Goal: Task Accomplishment & Management: Manage account settings

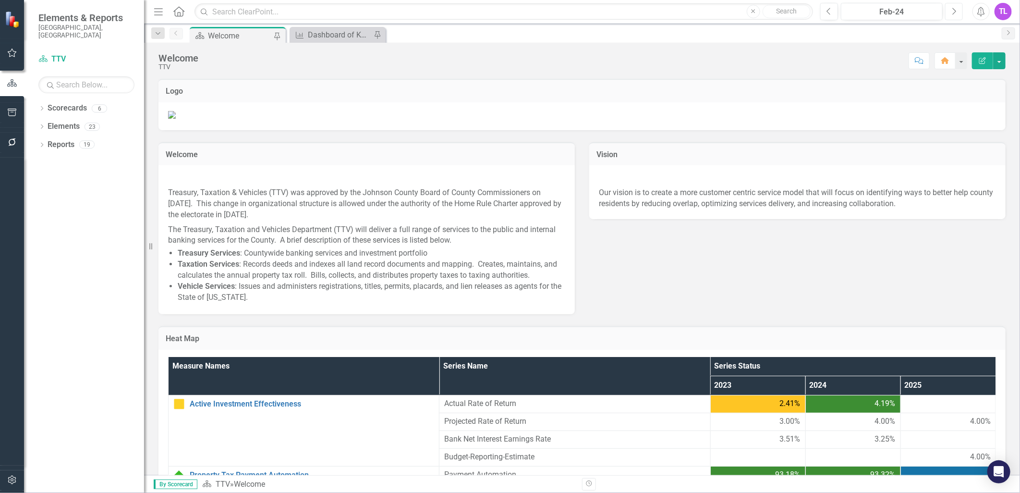
click at [949, 10] on button "Next" at bounding box center [954, 11] width 18 height 17
click at [951, 10] on button "Next" at bounding box center [954, 11] width 18 height 17
click at [951, 11] on icon "Next" at bounding box center [953, 11] width 5 height 9
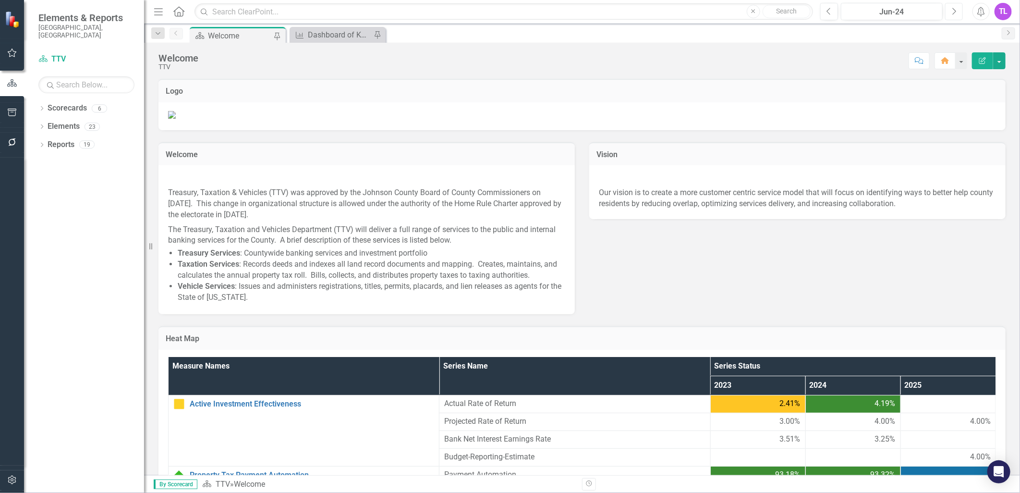
click at [951, 11] on icon "Next" at bounding box center [953, 11] width 5 height 9
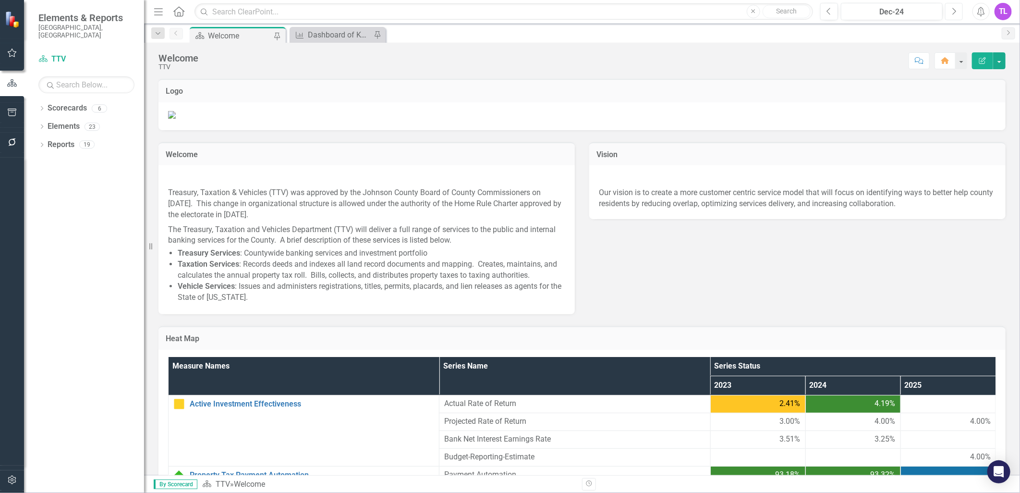
click at [951, 11] on icon "Next" at bounding box center [953, 11] width 5 height 9
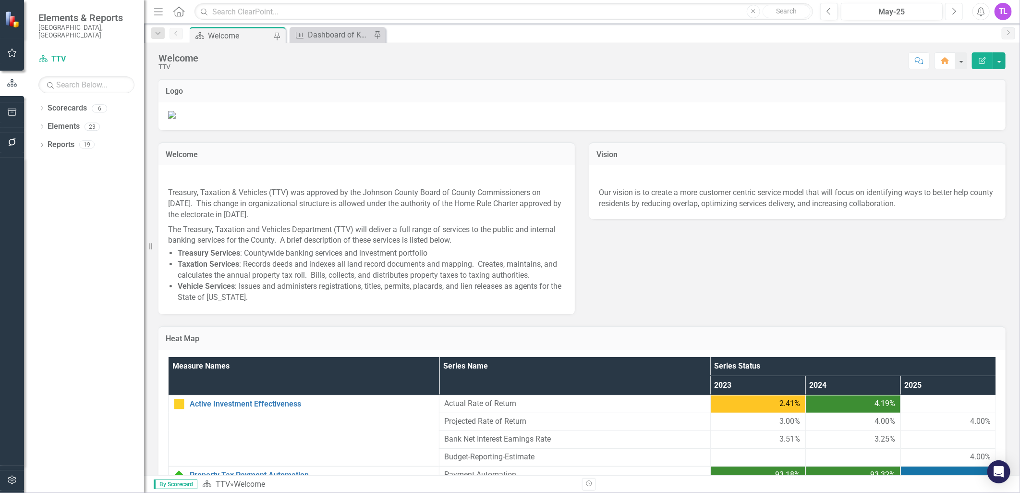
click at [951, 11] on icon "Next" at bounding box center [953, 11] width 5 height 9
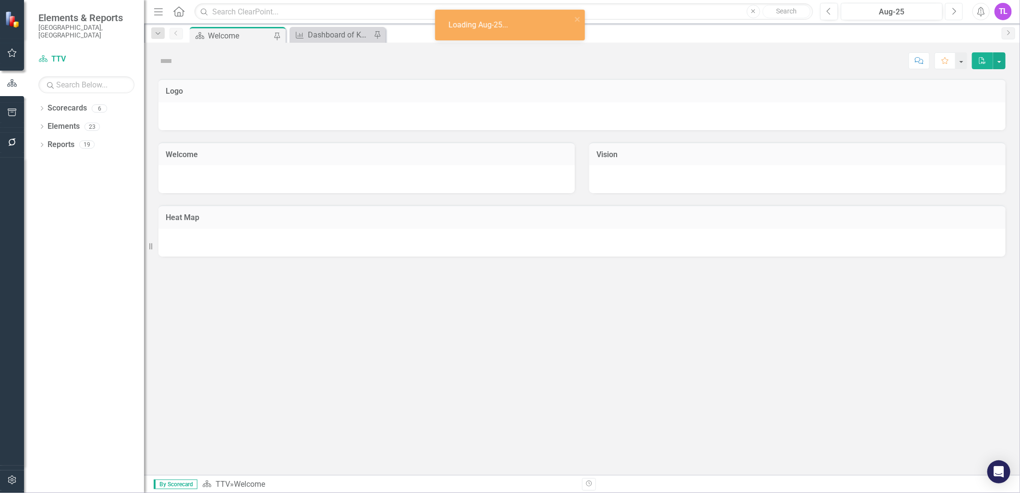
click at [951, 11] on icon "Next" at bounding box center [953, 11] width 5 height 9
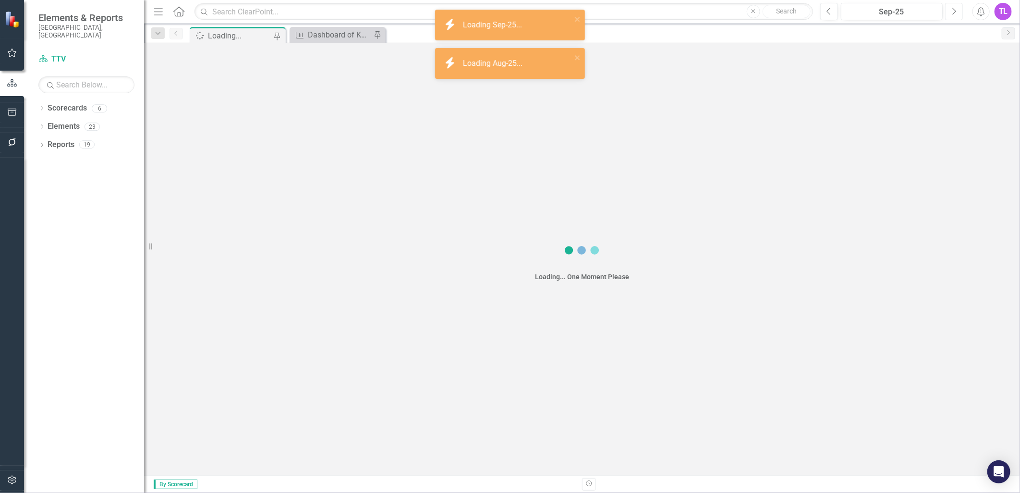
click at [951, 11] on icon "Next" at bounding box center [953, 11] width 5 height 9
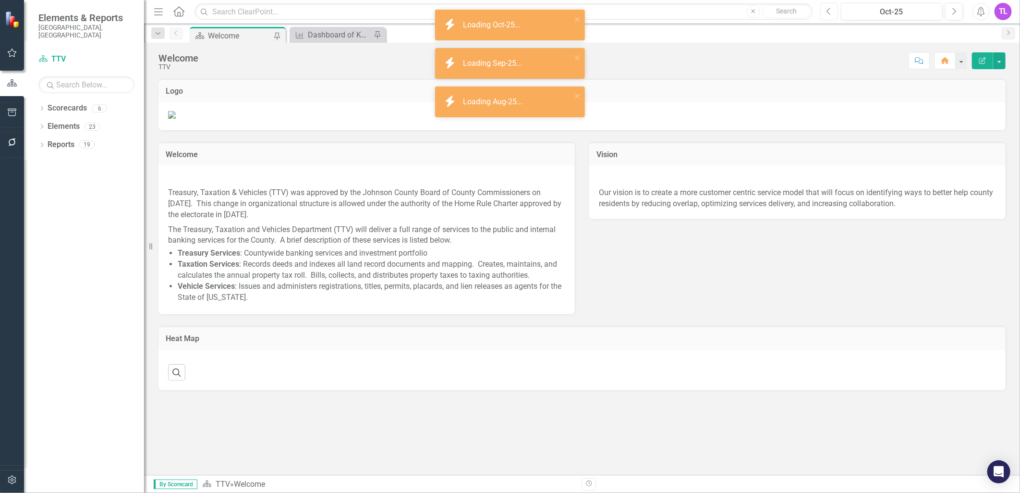
click at [830, 13] on icon "Previous" at bounding box center [829, 11] width 5 height 9
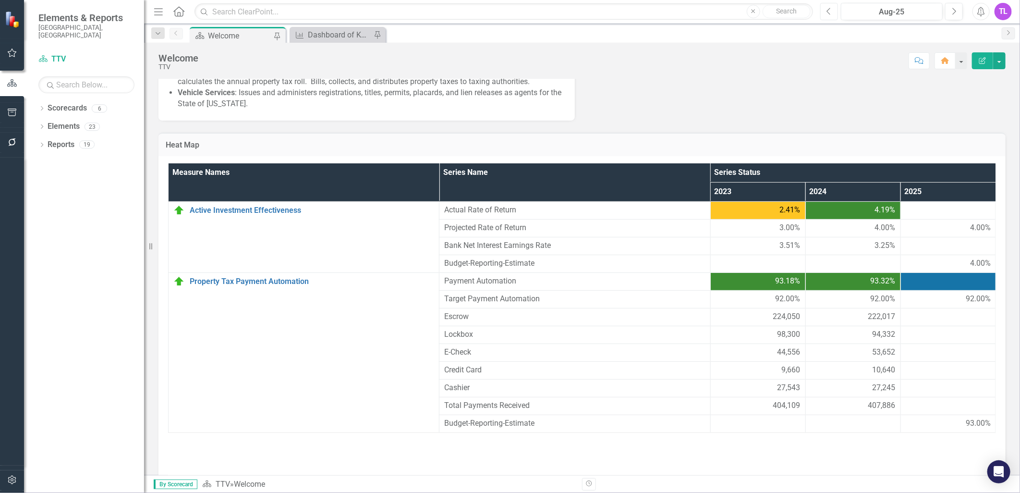
scroll to position [329, 0]
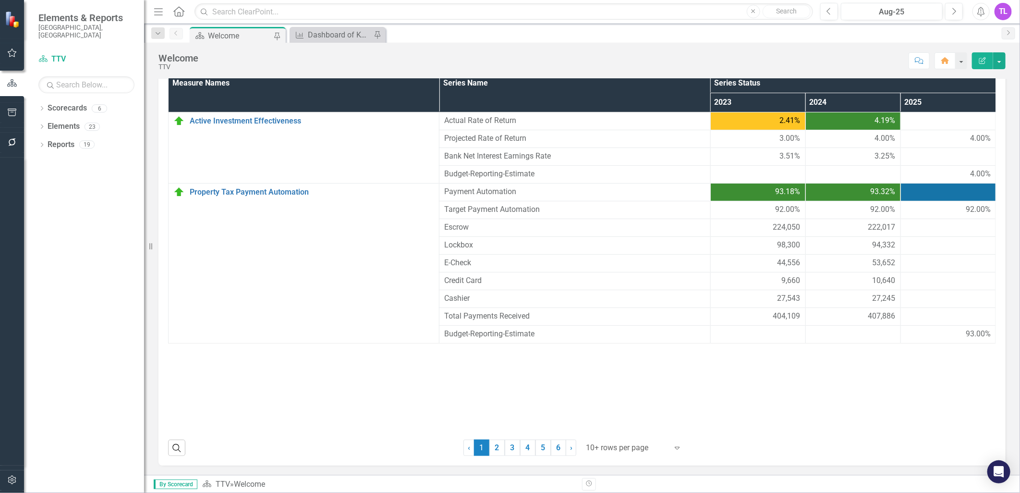
click at [616, 450] on div at bounding box center [627, 447] width 82 height 13
click at [611, 450] on div at bounding box center [627, 447] width 82 height 13
click at [610, 431] on div "Display All Rows" at bounding box center [633, 431] width 90 height 11
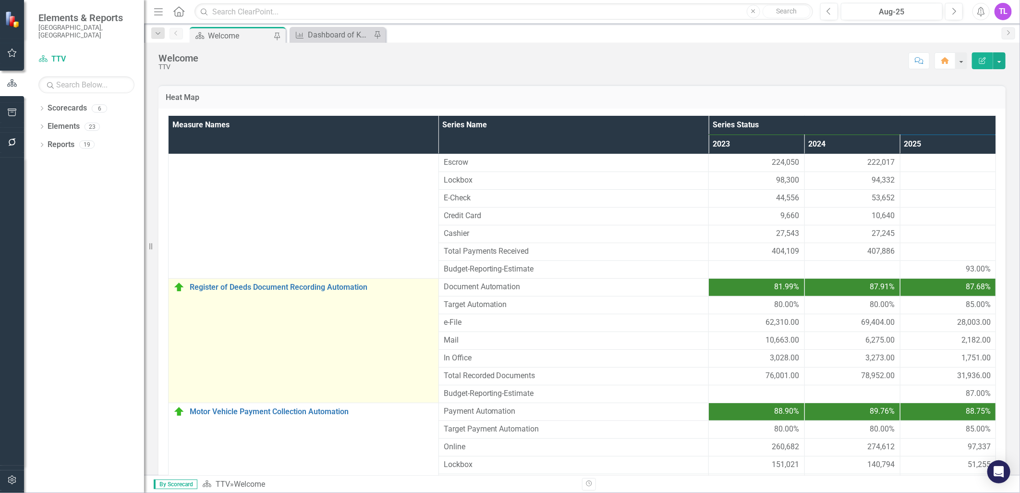
scroll to position [160, 0]
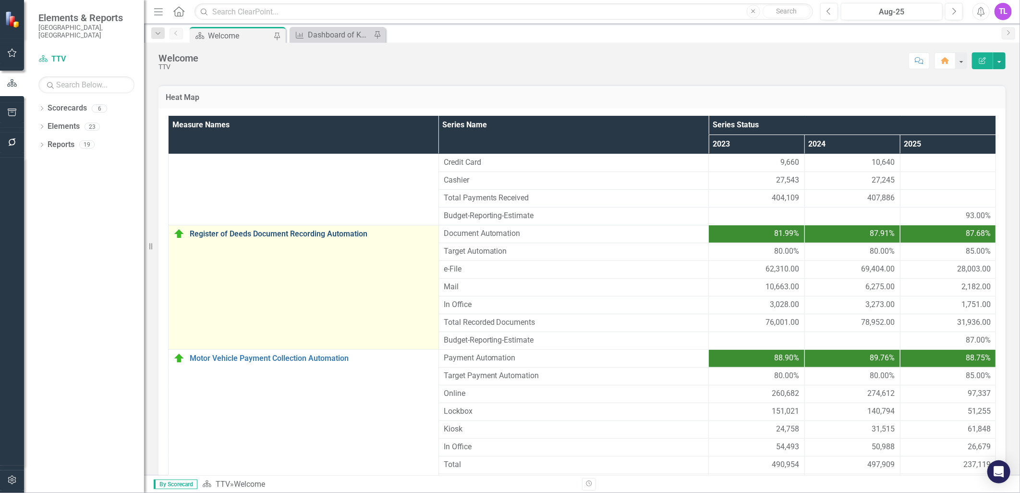
click at [303, 238] on link "Register of Deeds Document Recording Automation" at bounding box center [312, 234] width 244 height 9
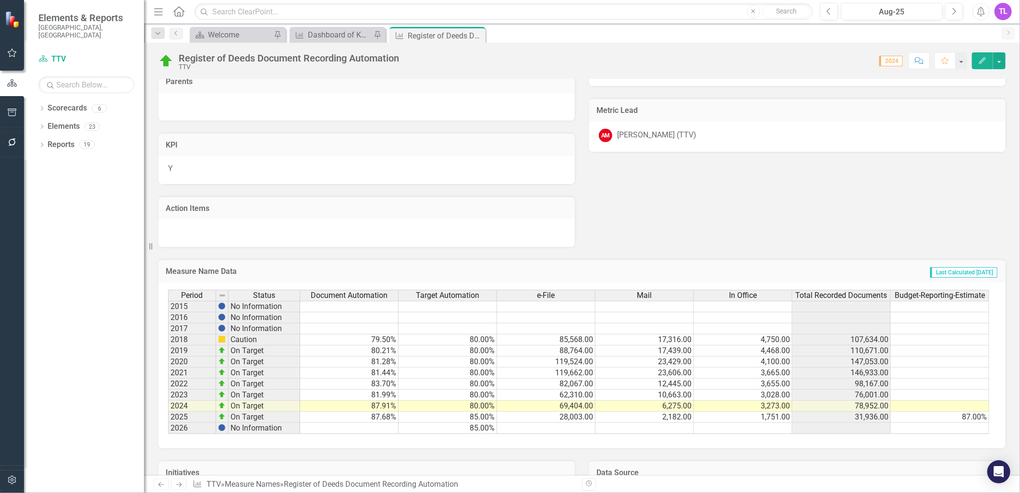
click at [365, 415] on td "87.68%" at bounding box center [349, 417] width 98 height 11
click at [568, 417] on td "28,003.00" at bounding box center [546, 417] width 98 height 11
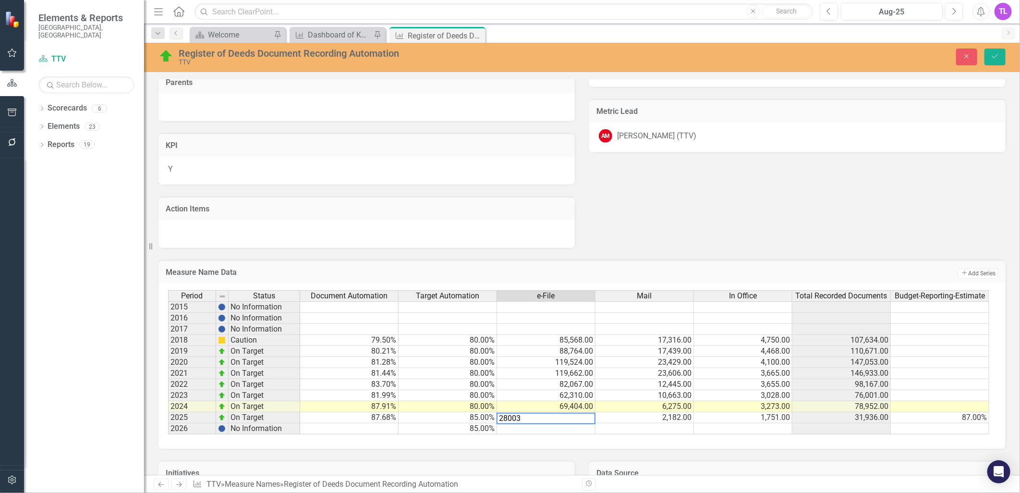
drag, startPoint x: 527, startPoint y: 414, endPoint x: 445, endPoint y: 411, distance: 82.2
click at [445, 411] on div "Period Status Document Automation Target Automation e-File Mail In Office Total…" at bounding box center [578, 362] width 821 height 145
type textarea "2058"
click at [992, 56] on icon "Save" at bounding box center [995, 56] width 9 height 7
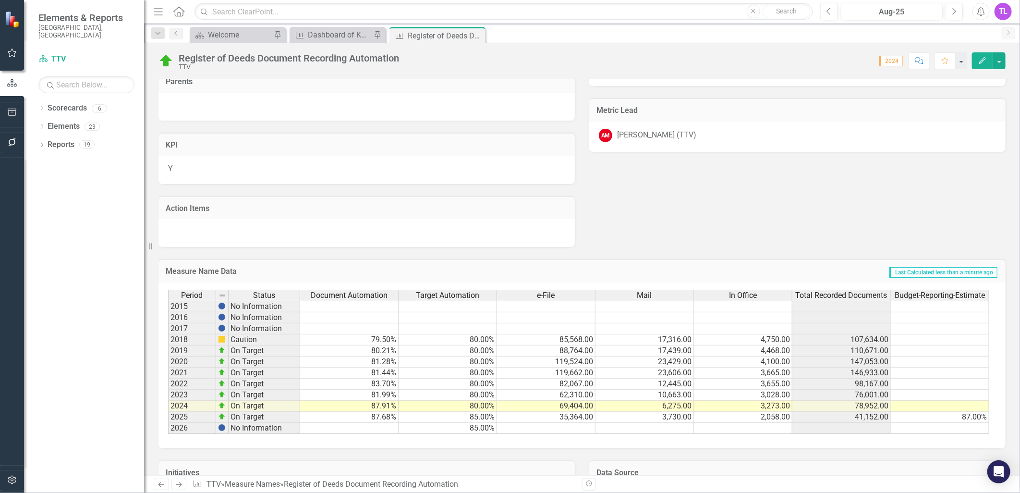
click at [651, 416] on td "3,730.00" at bounding box center [645, 417] width 98 height 11
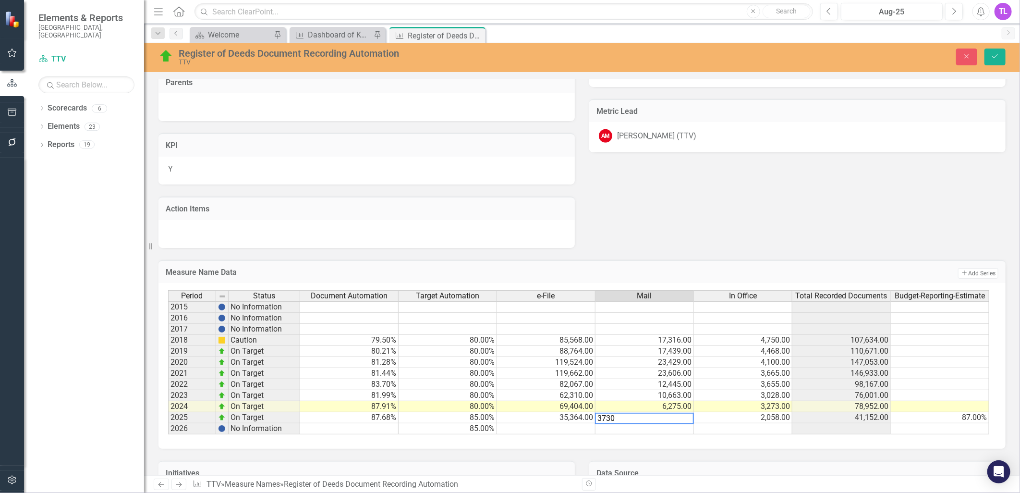
drag, startPoint x: 603, startPoint y: 414, endPoint x: 582, endPoint y: 414, distance: 21.2
click at [582, 414] on div "Period Status Document Automation Target Automation e-File Mail In Office Total…" at bounding box center [578, 362] width 821 height 145
type textarea "2058"
click at [990, 56] on button "Save" at bounding box center [995, 57] width 21 height 17
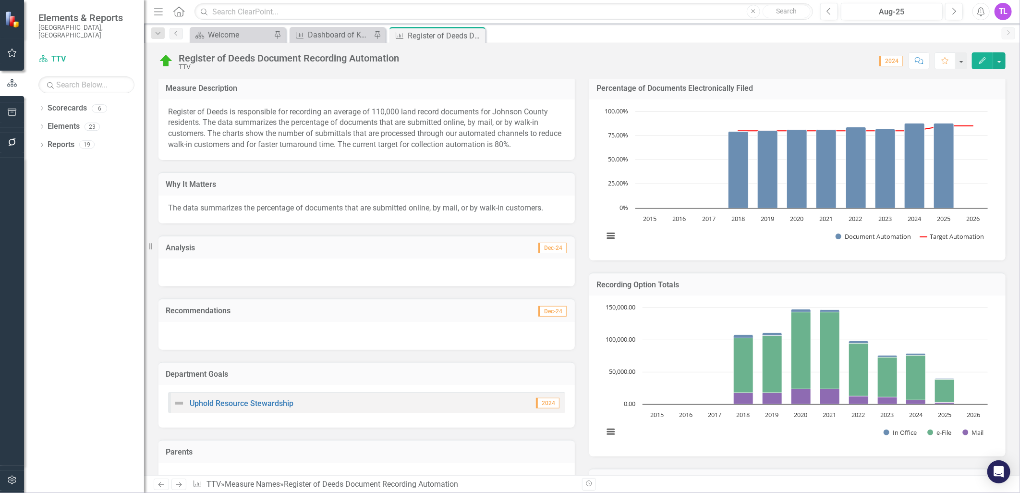
scroll to position [373, 0]
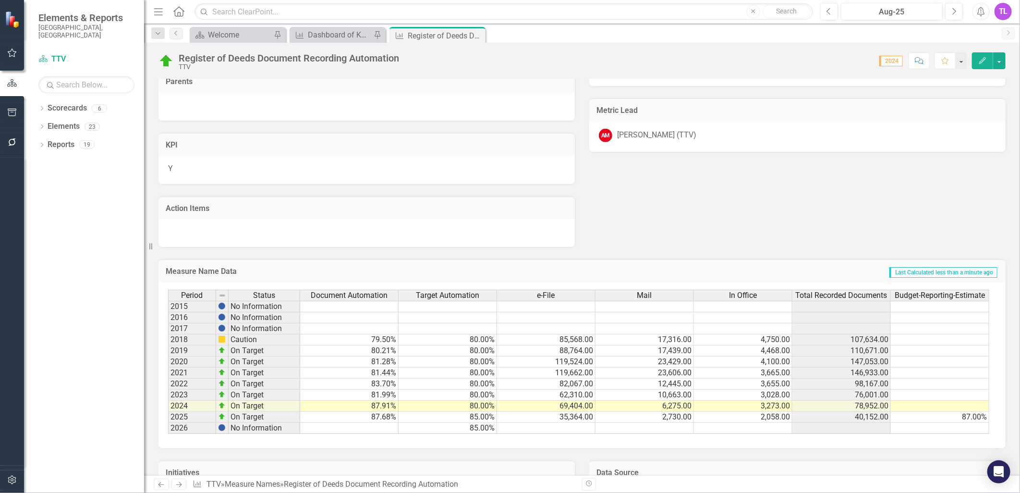
click at [381, 416] on td "87.68%" at bounding box center [349, 417] width 98 height 11
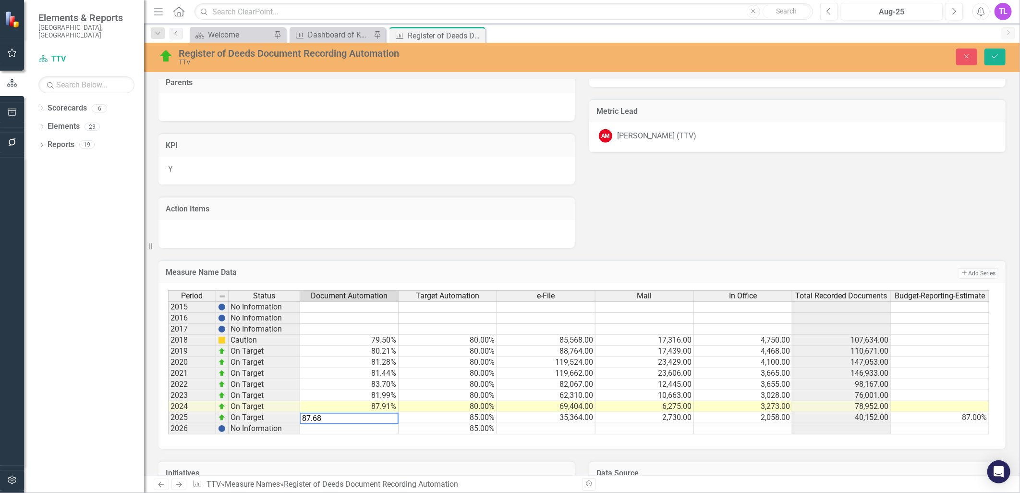
drag, startPoint x: 317, startPoint y: 413, endPoint x: 262, endPoint y: 410, distance: 55.3
click at [262, 410] on div "Period Status Document Automation Target Automation e-File Mail In Office Total…" at bounding box center [578, 362] width 821 height 145
type textarea "85"
click at [992, 55] on icon "Save" at bounding box center [995, 56] width 9 height 7
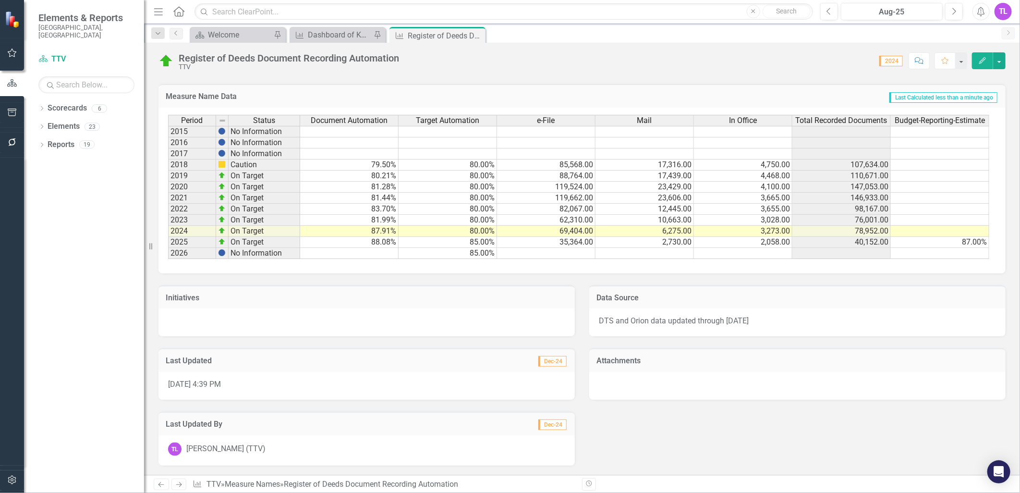
scroll to position [550, 0]
click at [731, 320] on span "DTS and Orion data updated through [DATE]" at bounding box center [674, 320] width 150 height 9
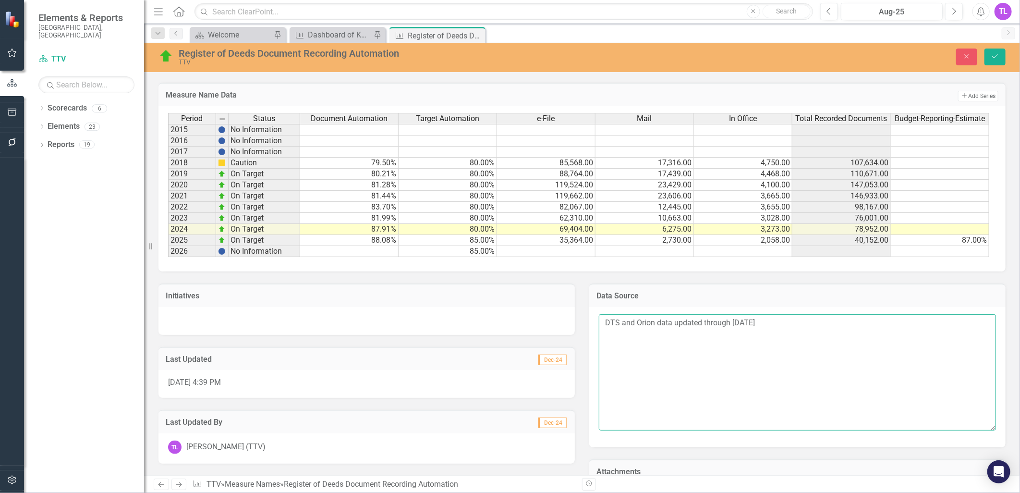
drag, startPoint x: 728, startPoint y: 327, endPoint x: 822, endPoint y: 325, distance: 94.1
click at [822, 325] on textarea "DTS and Orion data updated through [DATE]" at bounding box center [797, 372] width 397 height 116
type textarea "DTS and Orion data updated through [DATE]."
click at [997, 55] on icon "Save" at bounding box center [995, 56] width 9 height 7
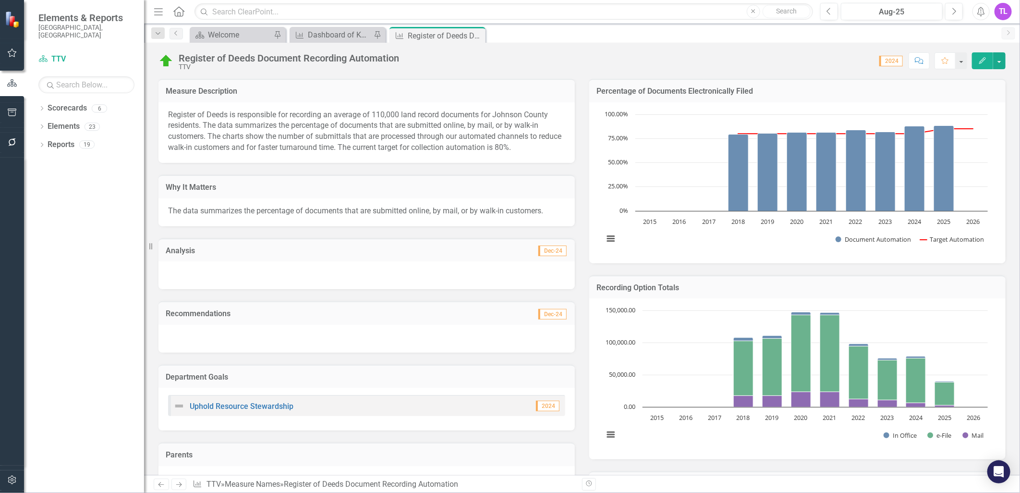
click at [0, 0] on icon "Close" at bounding box center [0, 0] width 0 height 0
click at [246, 34] on div "Welcome" at bounding box center [239, 35] width 63 height 12
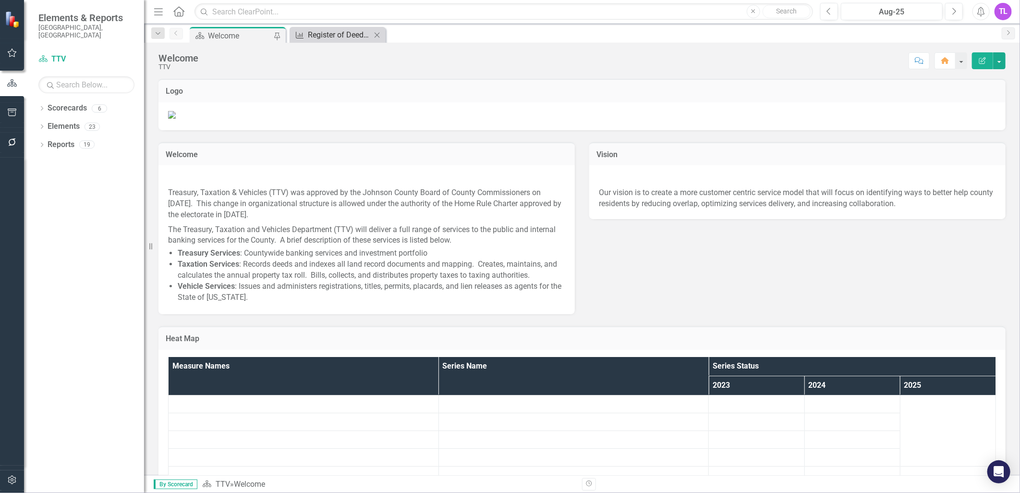
click at [335, 36] on div "Register of Deeds Document Recording Automation" at bounding box center [339, 35] width 63 height 12
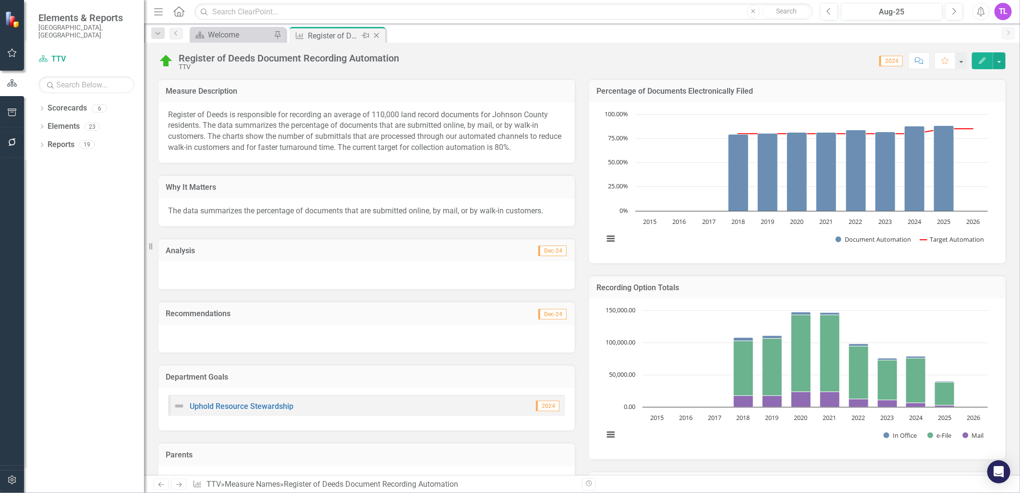
click at [378, 35] on icon "Close" at bounding box center [377, 36] width 10 height 8
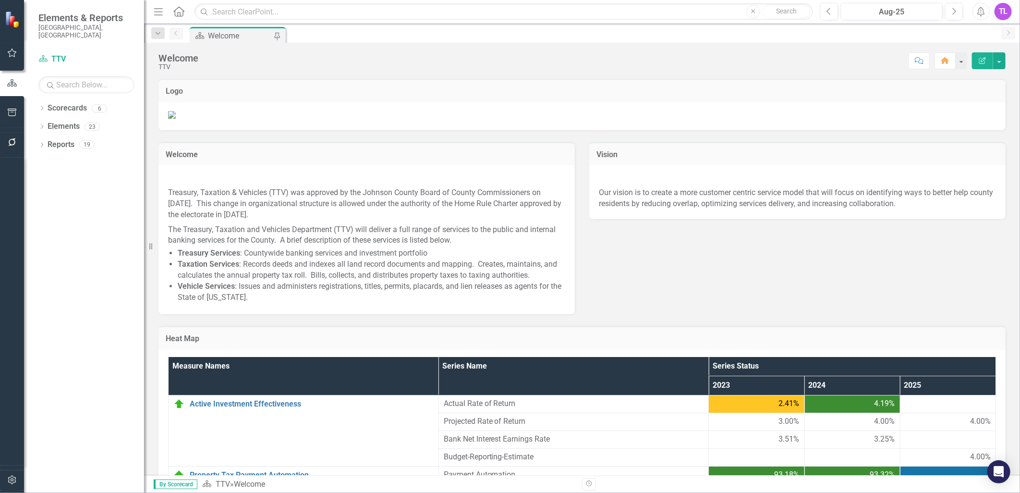
click at [230, 32] on div "Welcome" at bounding box center [239, 36] width 63 height 12
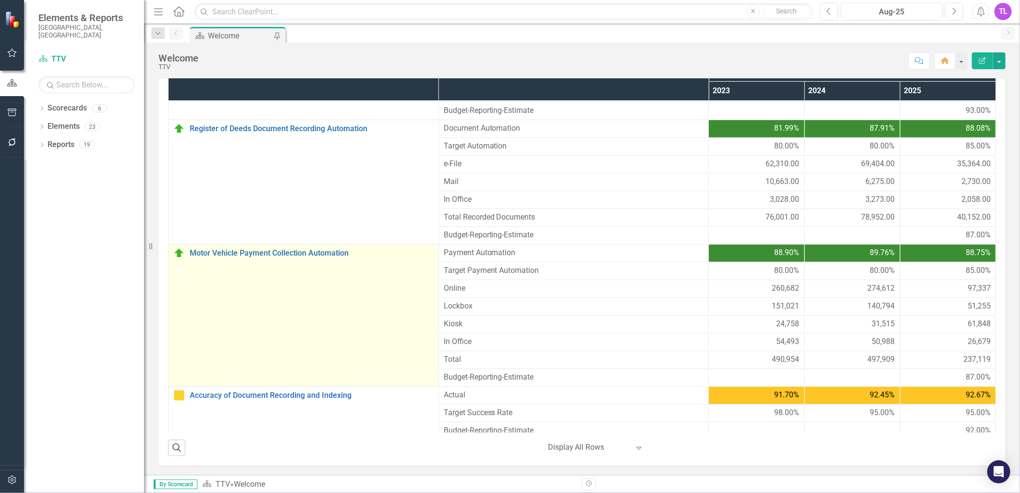
scroll to position [213, 0]
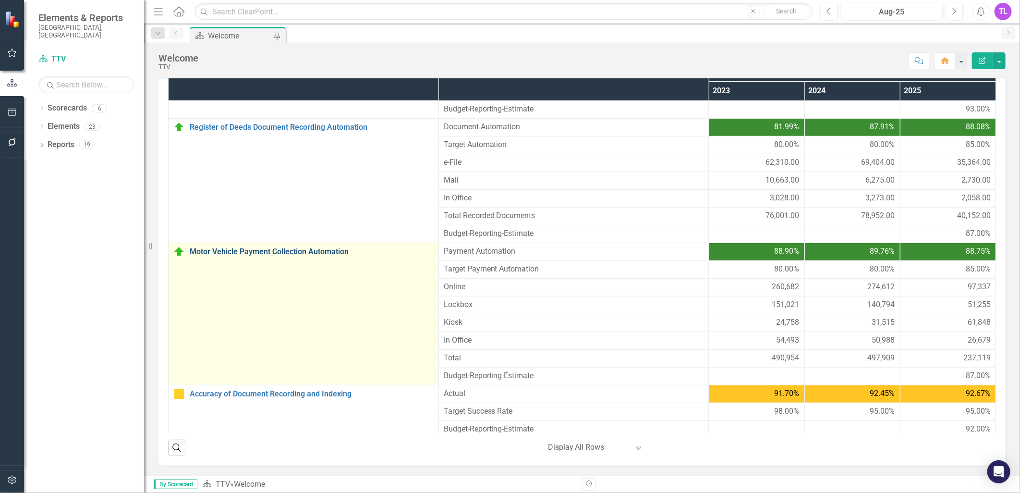
click at [308, 256] on link "Motor Vehicle Payment Collection Automation" at bounding box center [312, 251] width 244 height 9
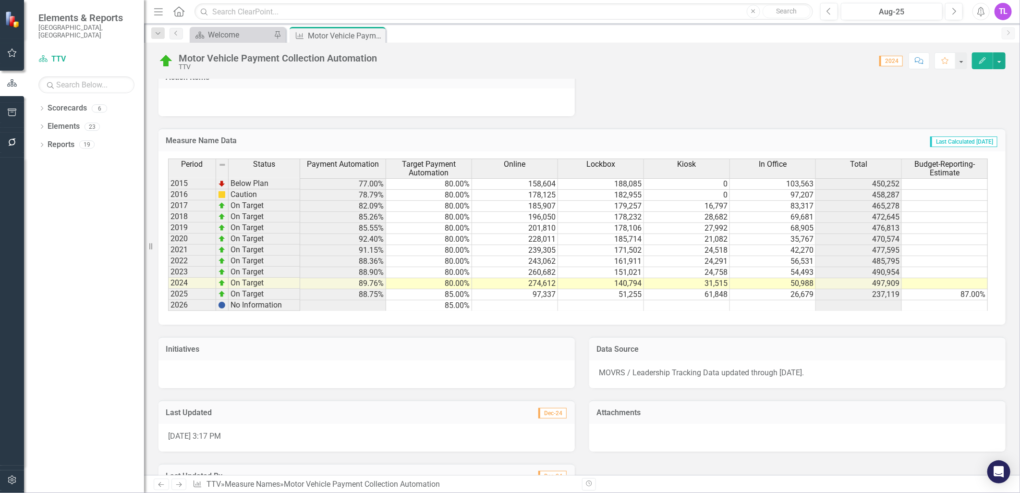
scroll to position [534, 0]
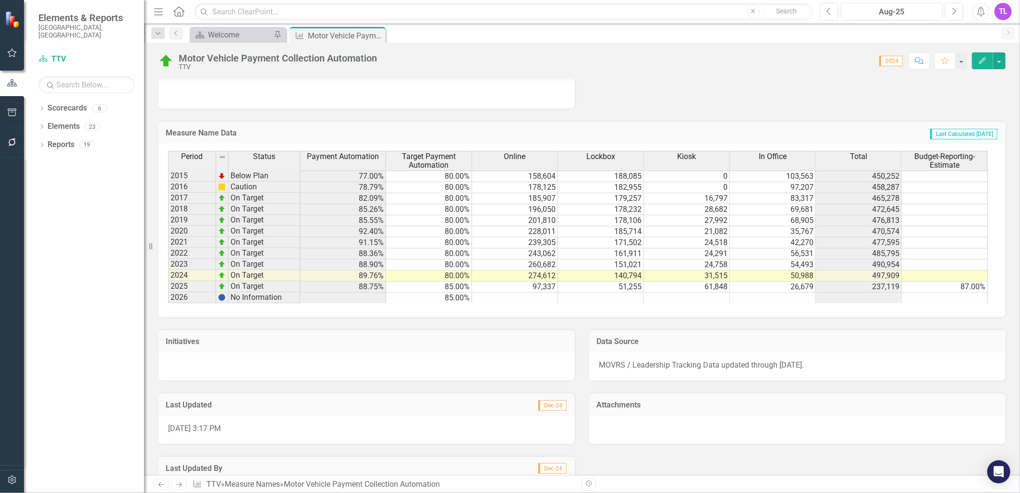
click at [786, 368] on span "MOVRS / Leadership Tracking Data updated through [DATE]." at bounding box center [701, 364] width 205 height 9
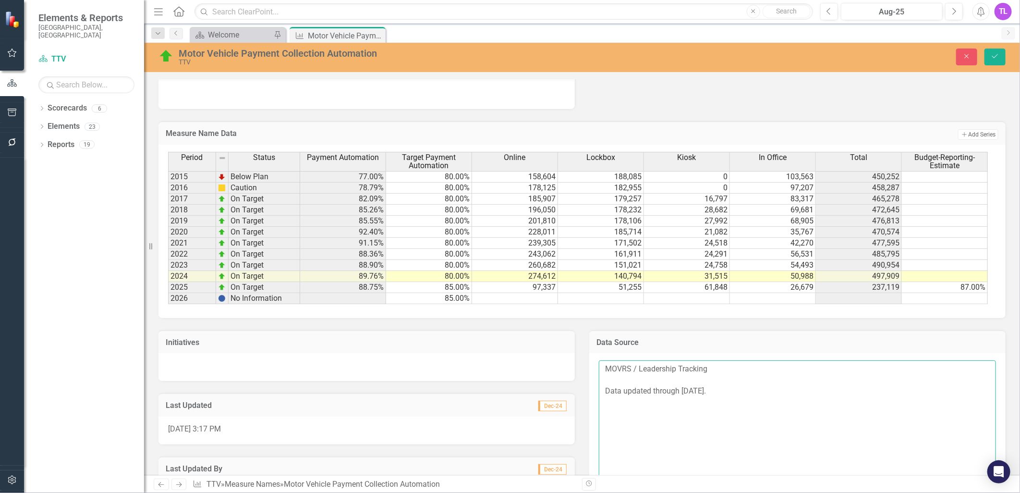
click at [688, 395] on textarea "MOVRS / Leadership Tracking Data updated through [DATE]." at bounding box center [797, 418] width 397 height 116
type textarea "MOVRS / Leadership Tracking Data updated through [DATE]."
click at [989, 54] on button "Save" at bounding box center [995, 57] width 21 height 17
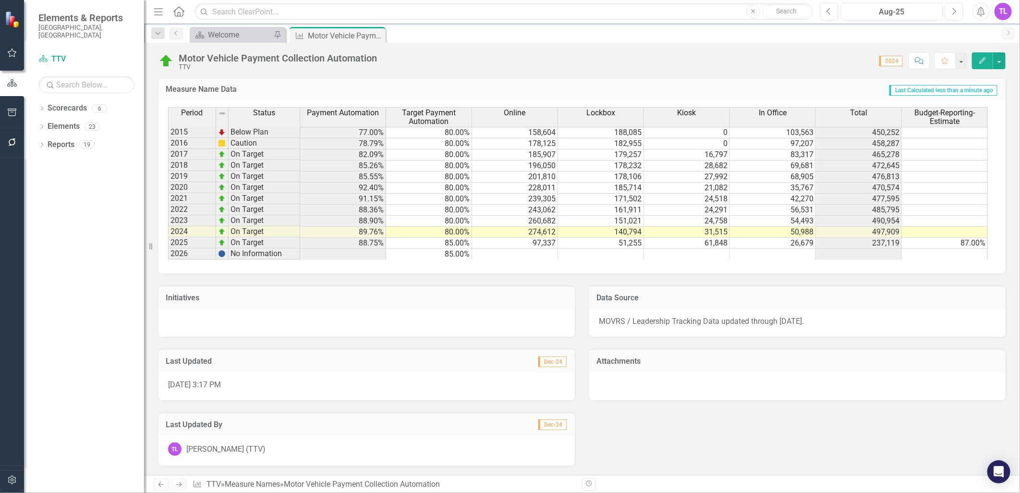
scroll to position [580, 0]
click at [536, 238] on td "97,337" at bounding box center [515, 243] width 86 height 11
click at [526, 238] on td "97,337" at bounding box center [515, 243] width 86 height 11
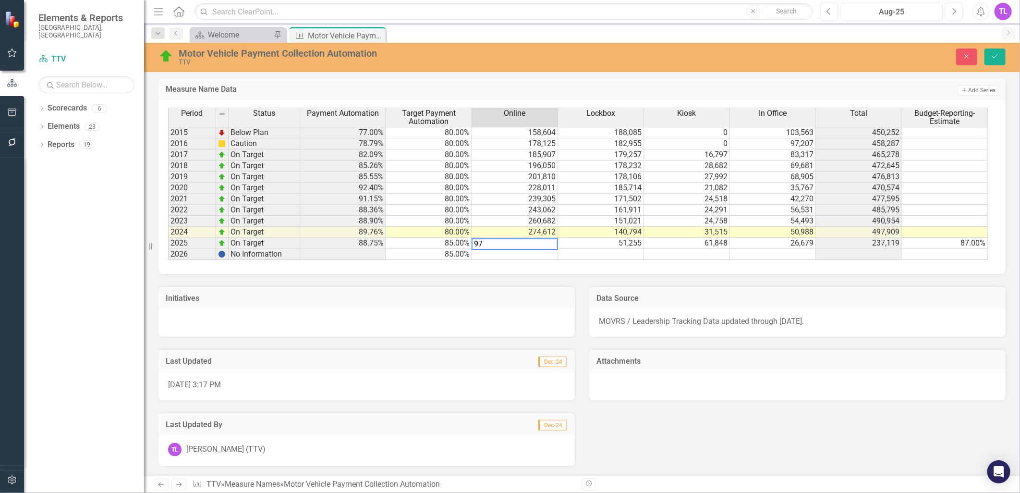
type textarea "9"
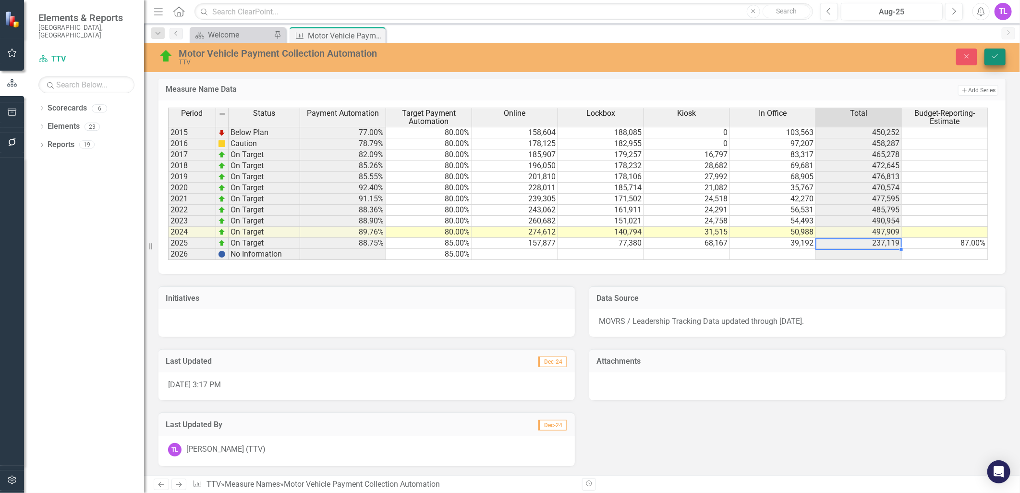
type textarea "39192"
click at [993, 56] on icon "Save" at bounding box center [995, 56] width 9 height 7
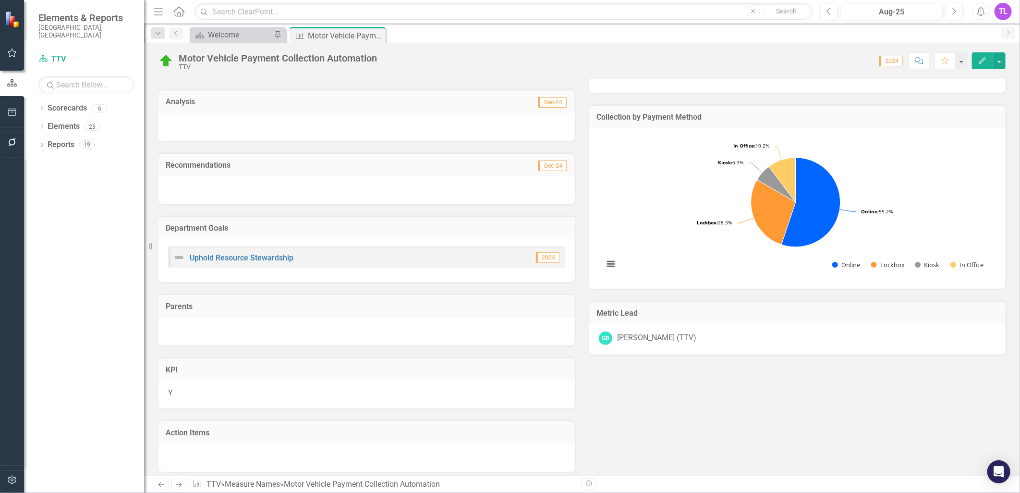
scroll to position [0, 0]
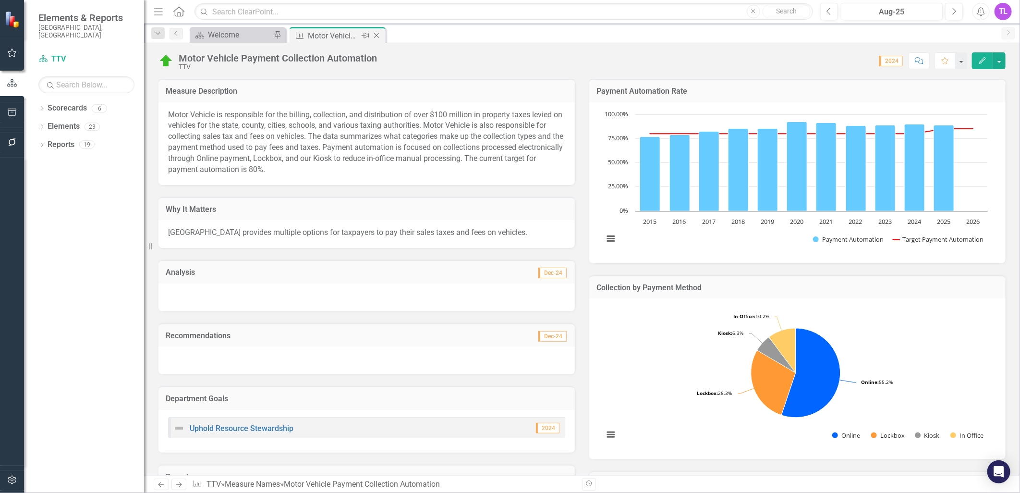
click at [376, 36] on icon "Close" at bounding box center [377, 36] width 10 height 8
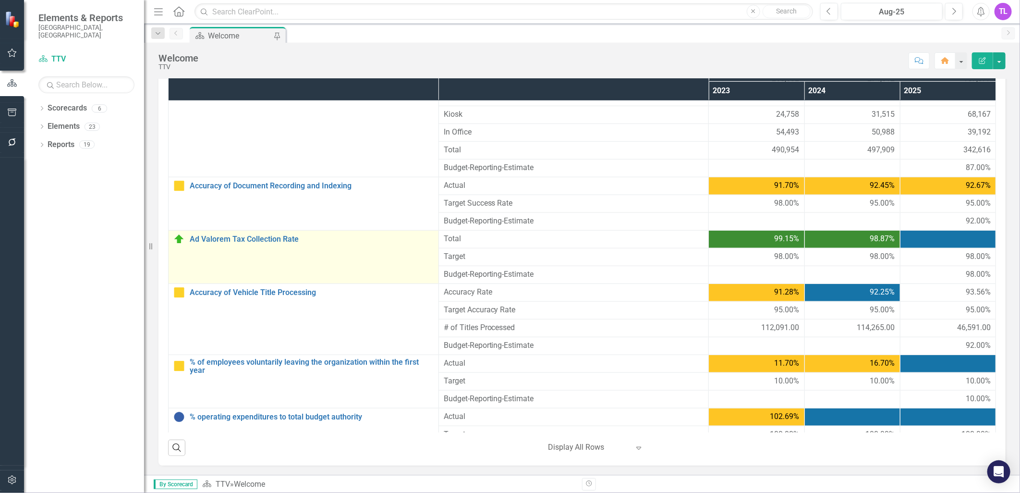
scroll to position [426, 0]
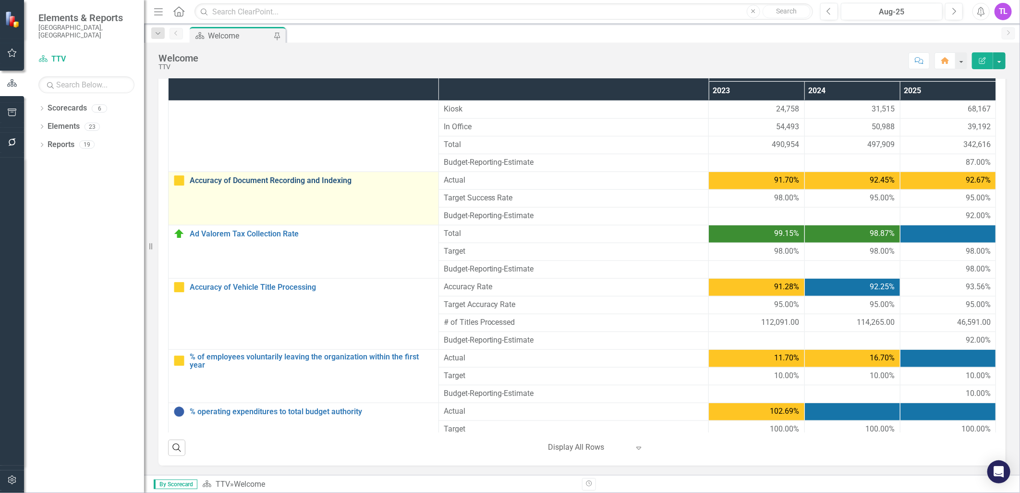
click at [277, 180] on link "Accuracy of Document Recording and Indexing" at bounding box center [312, 180] width 244 height 9
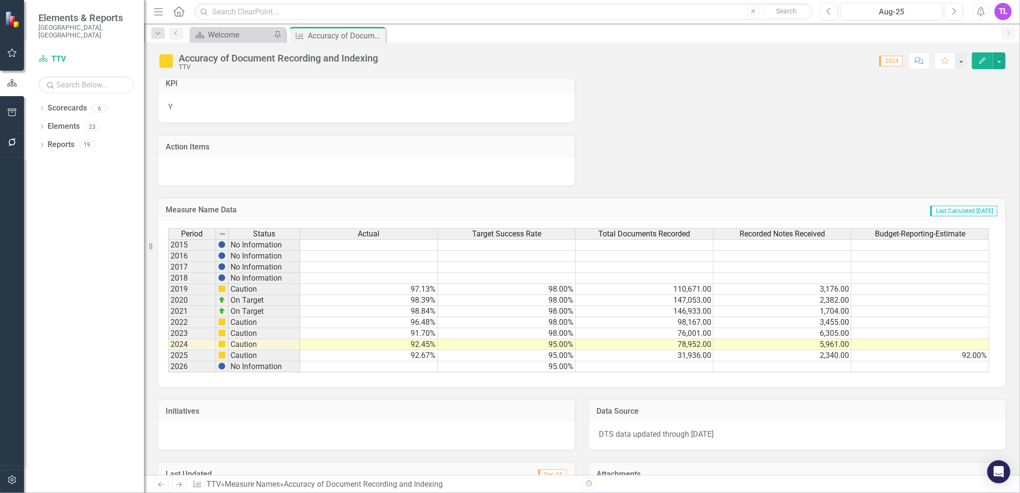
scroll to position [480, 0]
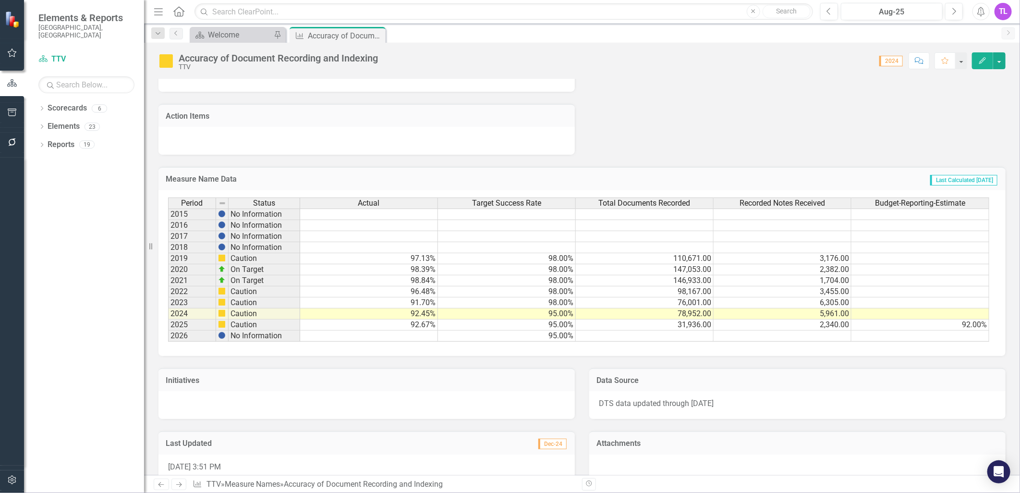
click at [690, 325] on td "31,936.00" at bounding box center [645, 324] width 138 height 11
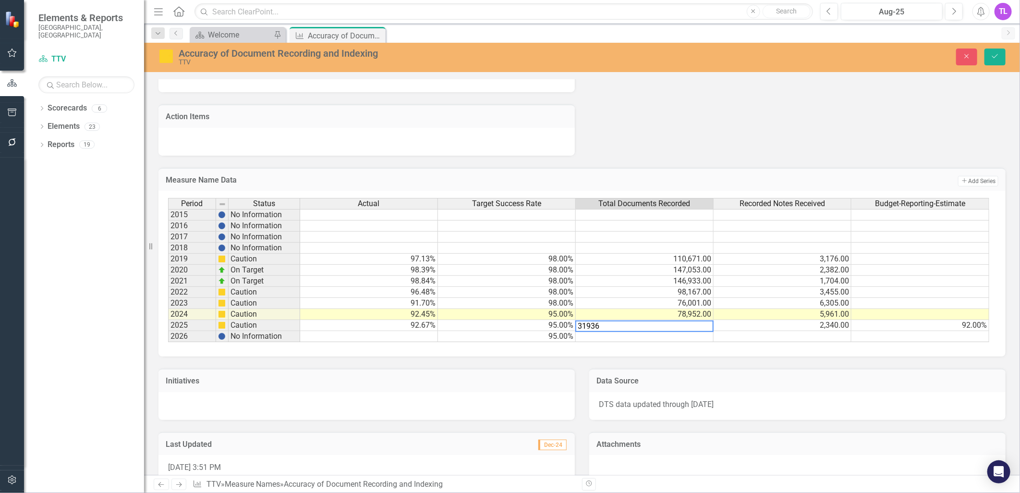
click at [690, 325] on textarea "31936" at bounding box center [644, 326] width 138 height 12
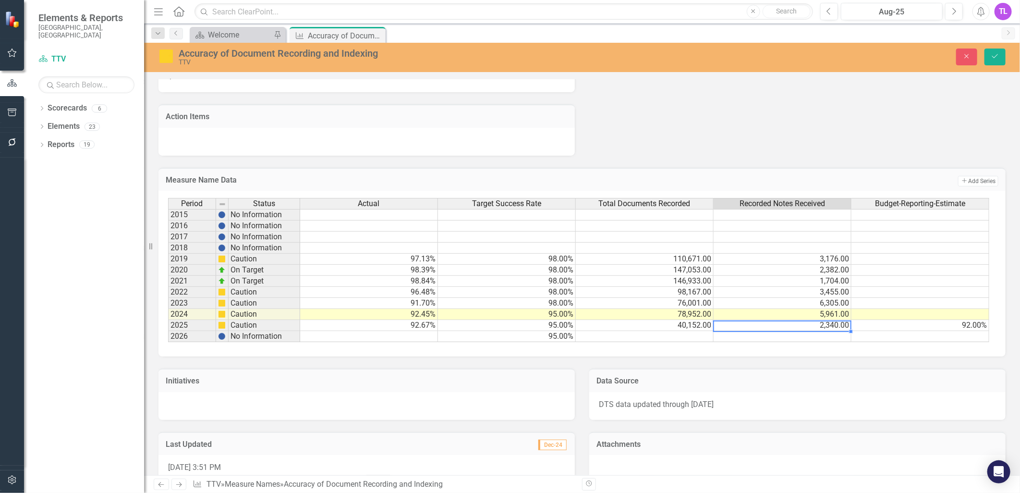
click at [838, 323] on td "2,340.00" at bounding box center [783, 325] width 138 height 11
click at [838, 323] on textarea "2340" at bounding box center [782, 326] width 138 height 12
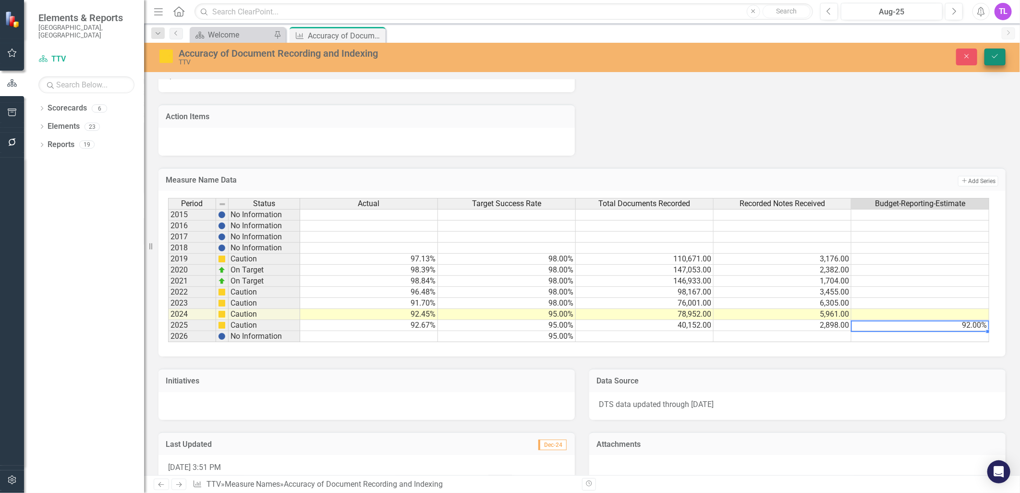
type textarea "92"
click at [1001, 55] on button "Save" at bounding box center [995, 57] width 21 height 17
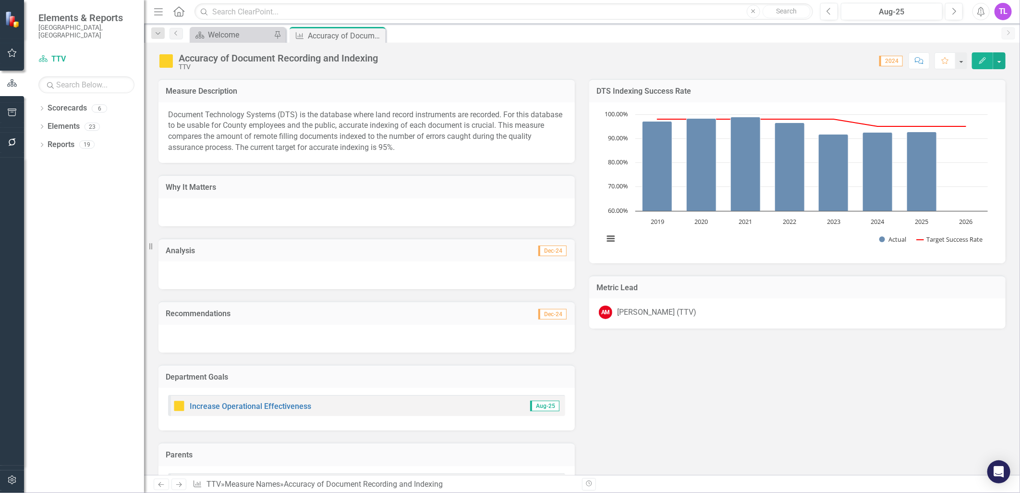
scroll to position [565, 0]
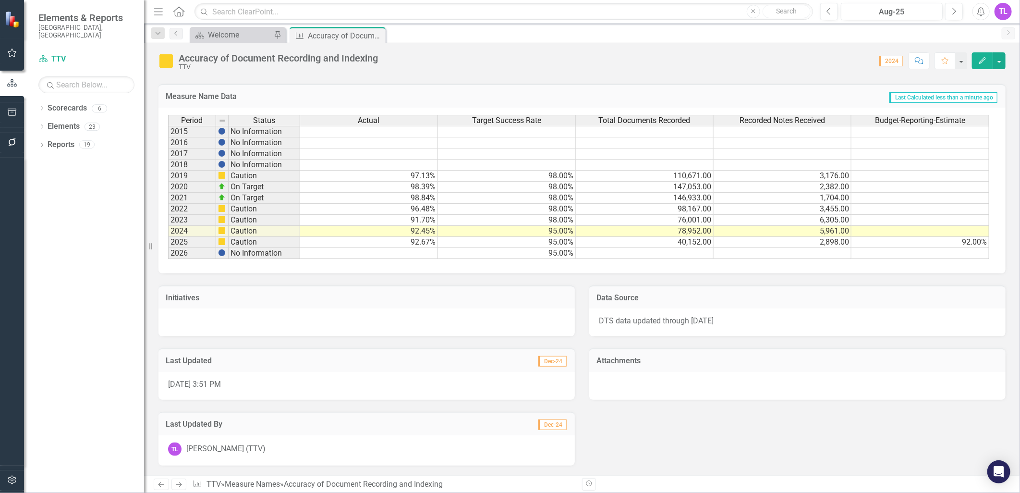
click at [419, 237] on td "92.67%" at bounding box center [369, 242] width 138 height 11
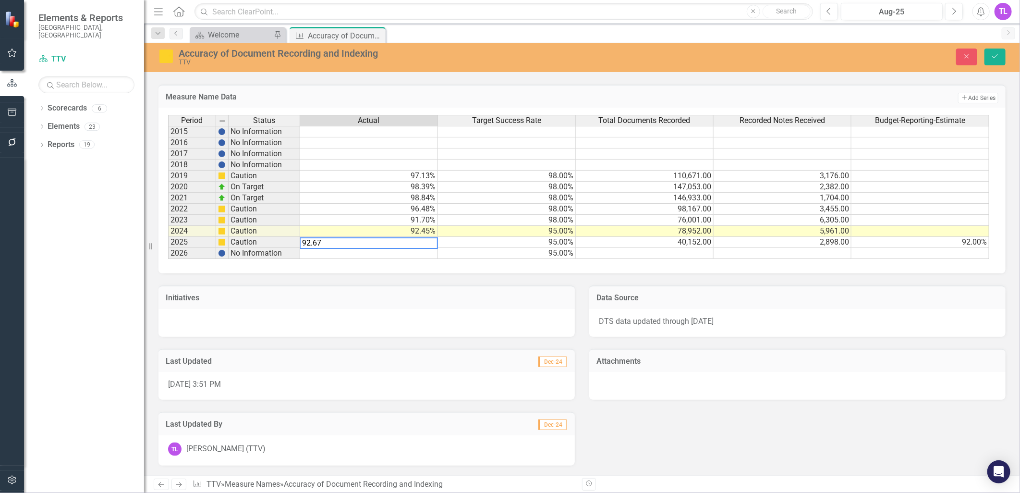
drag, startPoint x: 358, startPoint y: 239, endPoint x: 275, endPoint y: 232, distance: 83.3
click at [275, 232] on div "Period Status Actual Target Success Rate Total Documents Recorded Recorded Note…" at bounding box center [578, 187] width 821 height 145
type textarea "9"
click at [415, 237] on textarea at bounding box center [369, 243] width 138 height 12
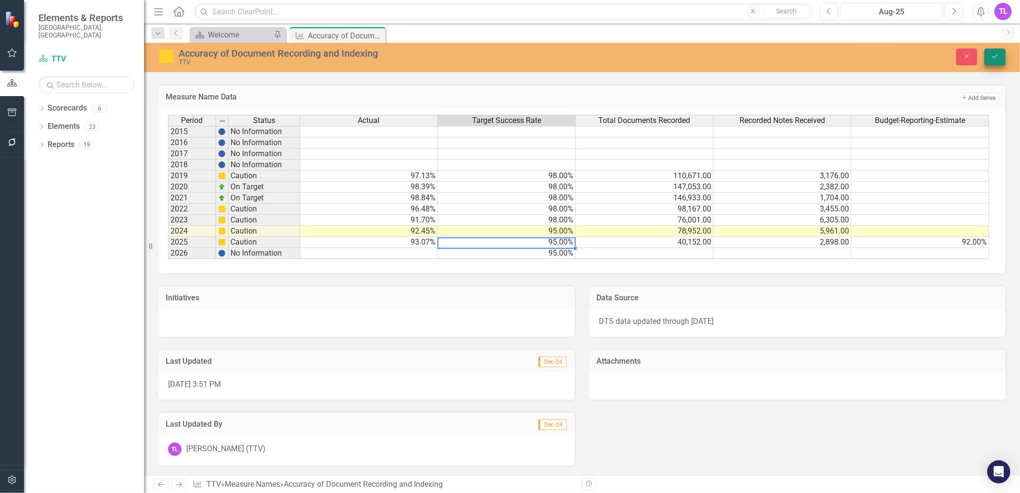
type textarea "95"
click at [991, 56] on icon "Save" at bounding box center [995, 56] width 9 height 7
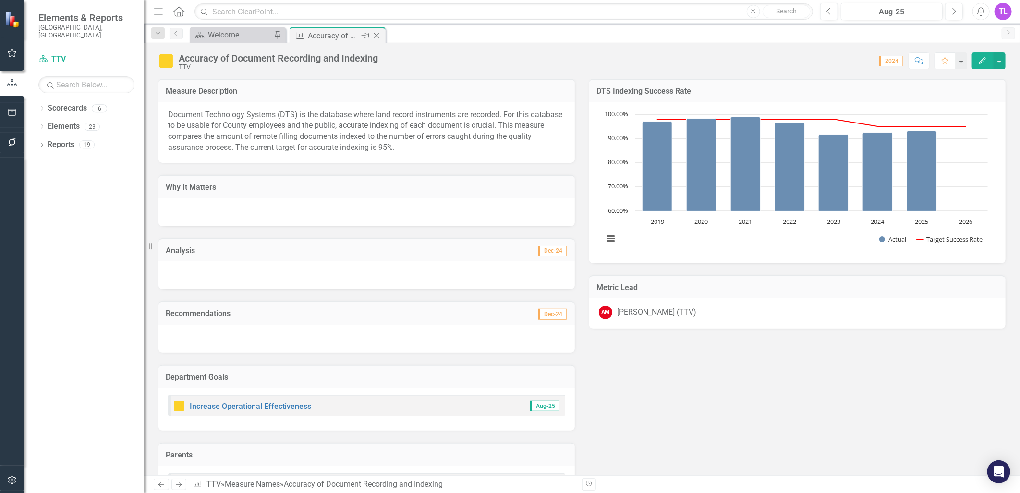
click at [375, 34] on icon at bounding box center [376, 35] width 5 height 5
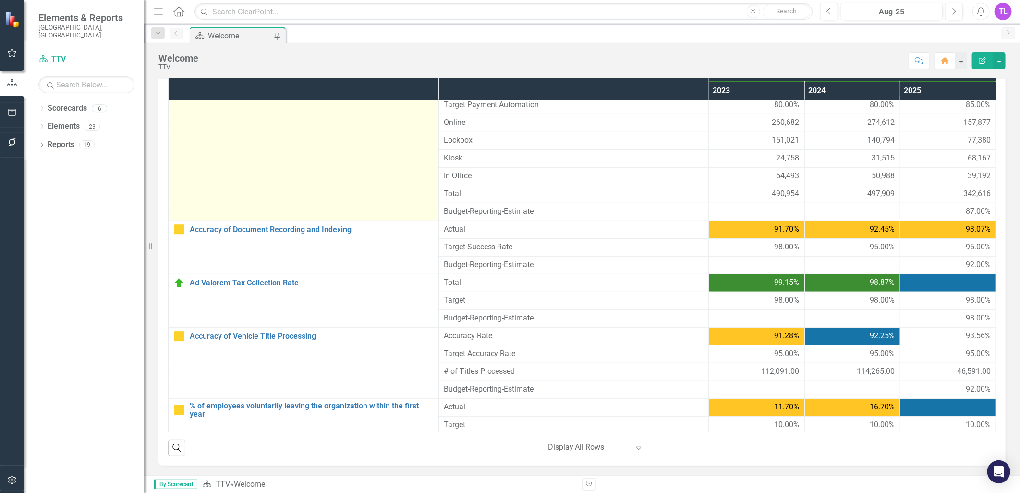
scroll to position [426, 0]
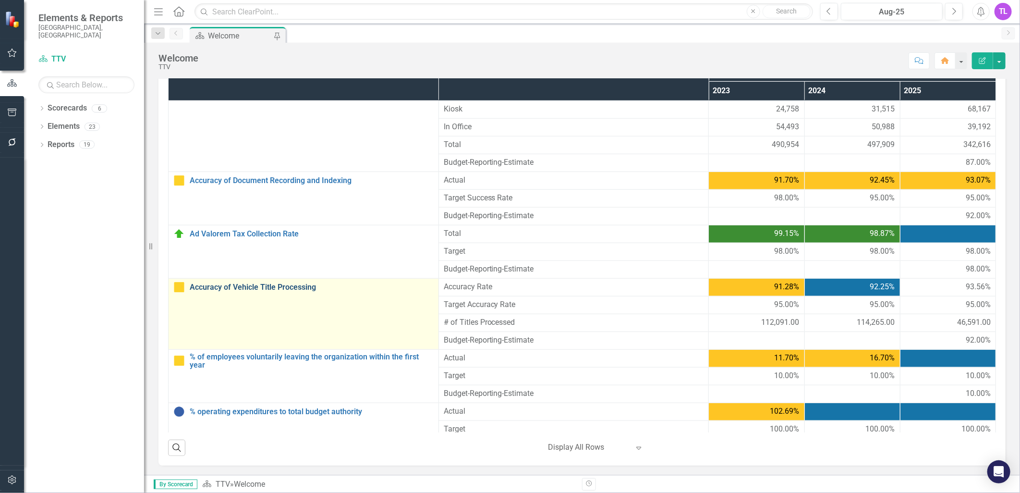
click at [260, 289] on link "Accuracy of Vehicle Title Processing" at bounding box center [312, 287] width 244 height 9
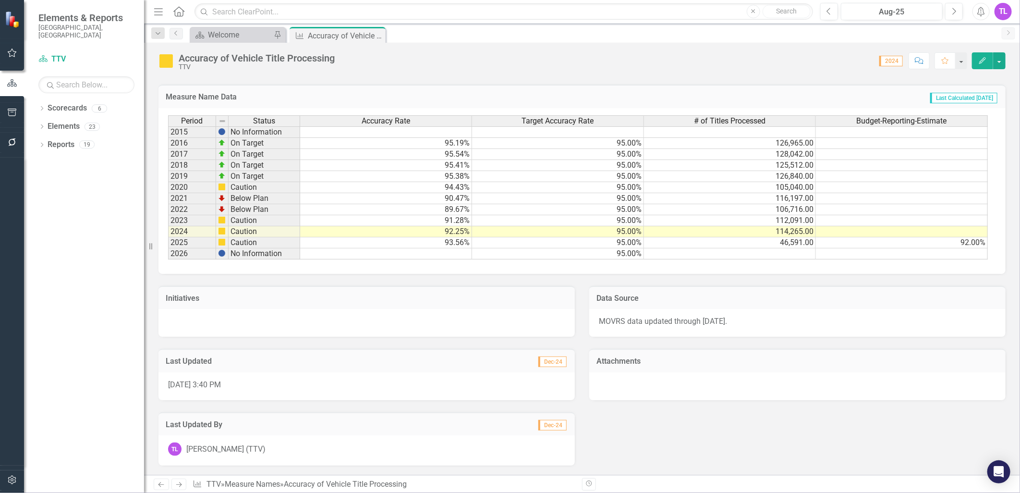
click at [707, 323] on span "MOVRS data updated through [DATE]." at bounding box center [663, 320] width 128 height 9
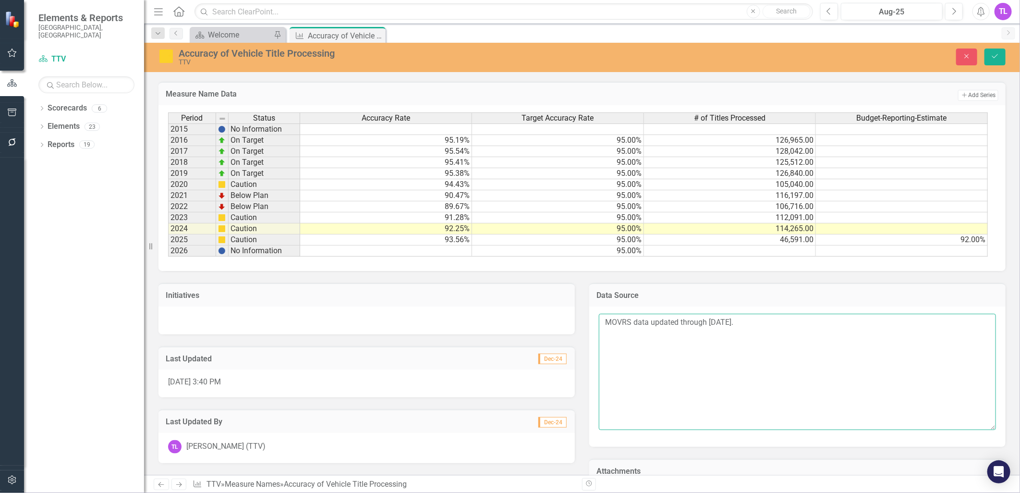
drag, startPoint x: 705, startPoint y: 326, endPoint x: 804, endPoint y: 324, distance: 99.9
click at [804, 324] on textarea "MOVRS data updated through [DATE]." at bounding box center [797, 372] width 397 height 116
click at [772, 381] on textarea "MOVRS data updated through [DATE]" at bounding box center [797, 372] width 397 height 116
type textarea "MOVRS data updated through [DATE]"
click at [794, 237] on td "46,591.00" at bounding box center [730, 239] width 172 height 11
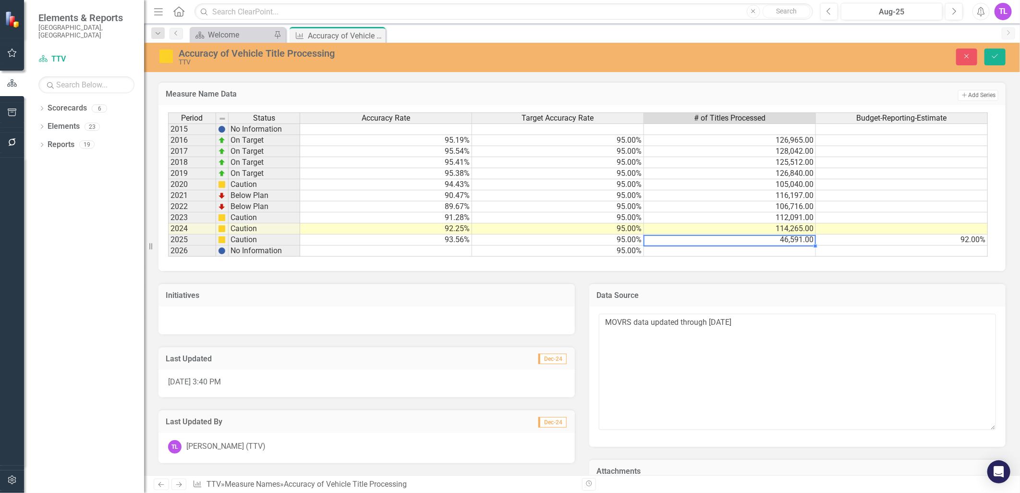
click at [794, 237] on td "46,591.00" at bounding box center [730, 239] width 172 height 11
drag, startPoint x: 726, startPoint y: 240, endPoint x: 582, endPoint y: 232, distance: 144.3
click at [584, 231] on div "Period Status Accuracy Rate Target Accuracy Rate # of Titles Processed Budget-R…" at bounding box center [578, 184] width 821 height 145
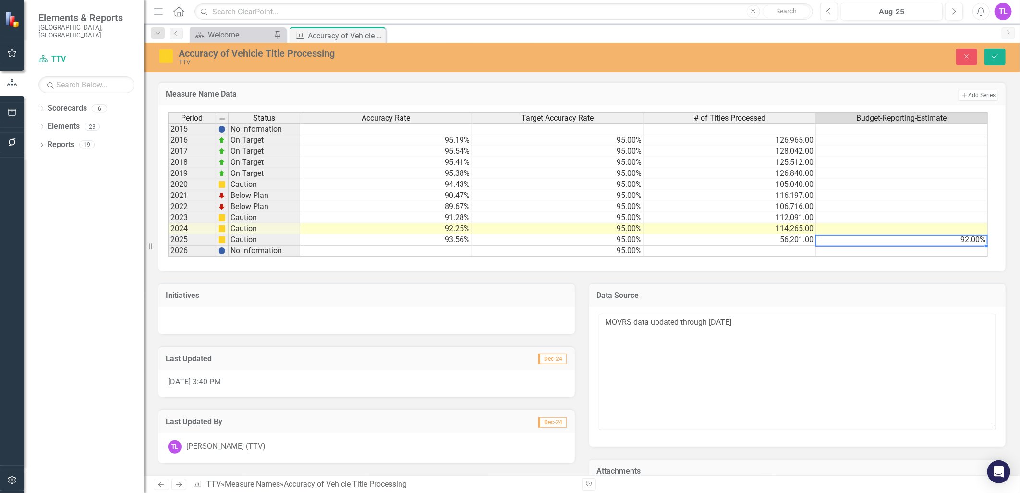
click at [450, 239] on td "93.56%" at bounding box center [386, 239] width 172 height 11
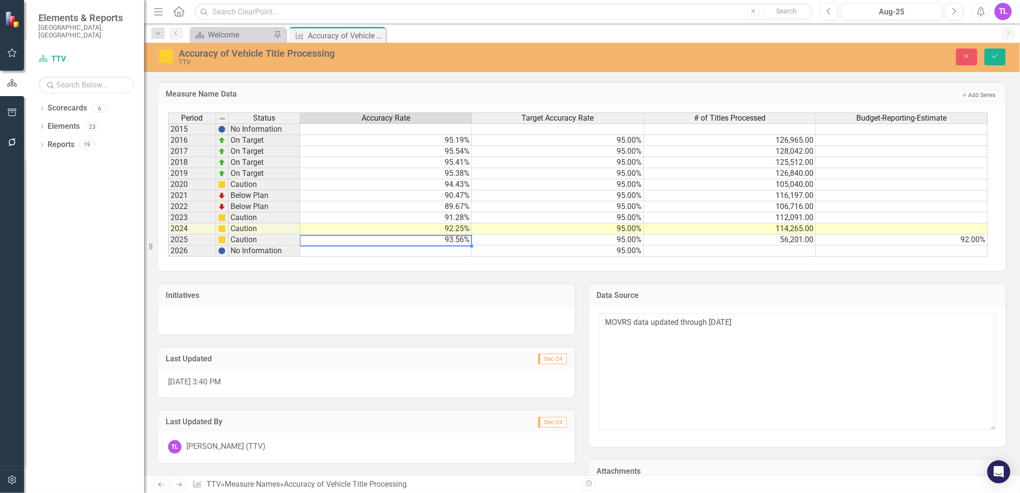
click at [450, 239] on td "93.56%" at bounding box center [386, 239] width 172 height 11
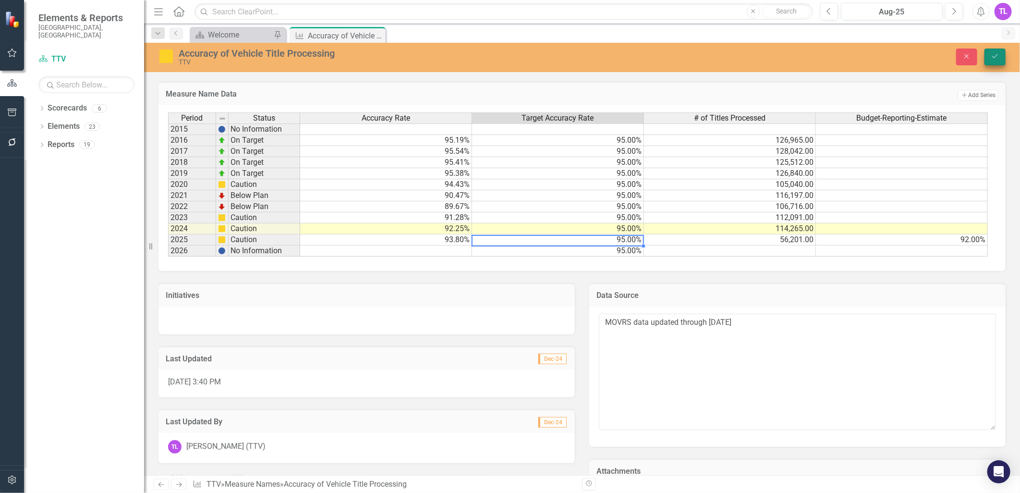
type textarea "95"
click at [998, 51] on button "Save" at bounding box center [995, 57] width 21 height 17
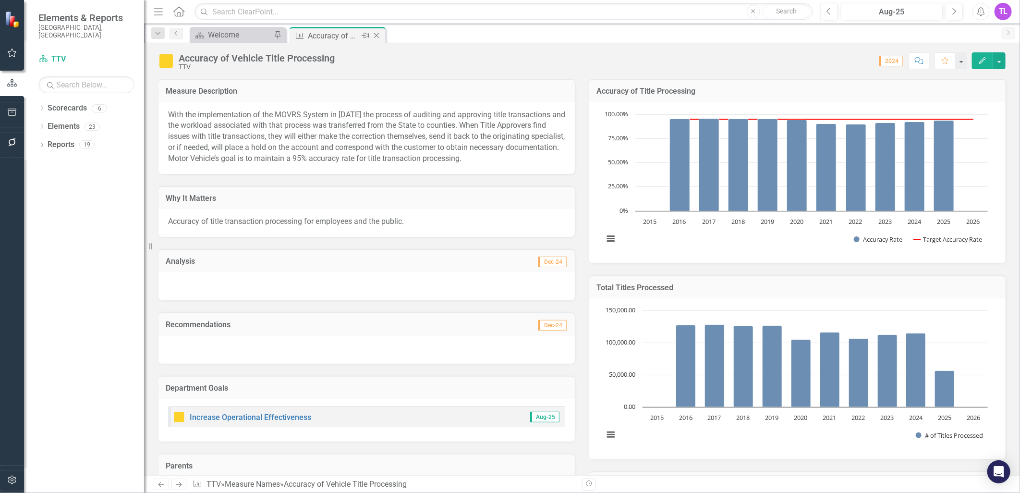
click at [377, 33] on icon "Close" at bounding box center [377, 36] width 10 height 8
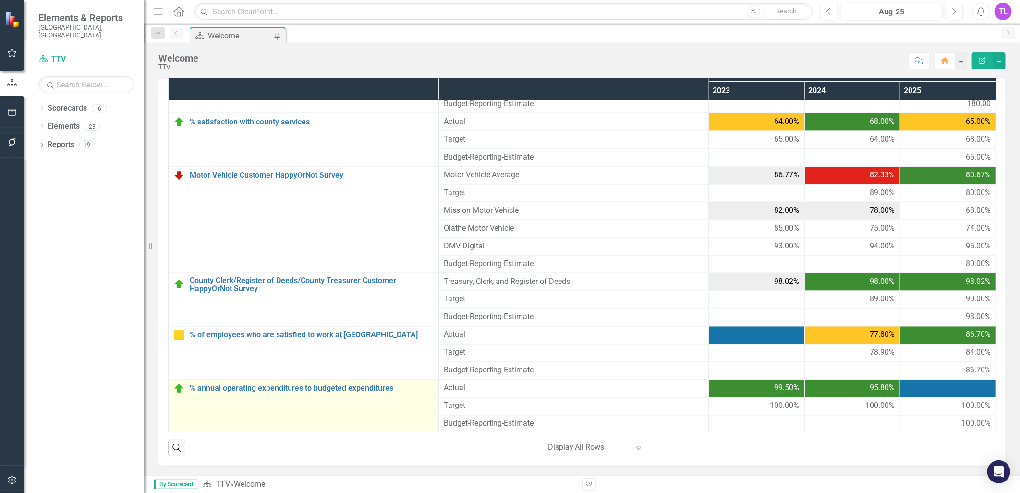
scroll to position [915, 0]
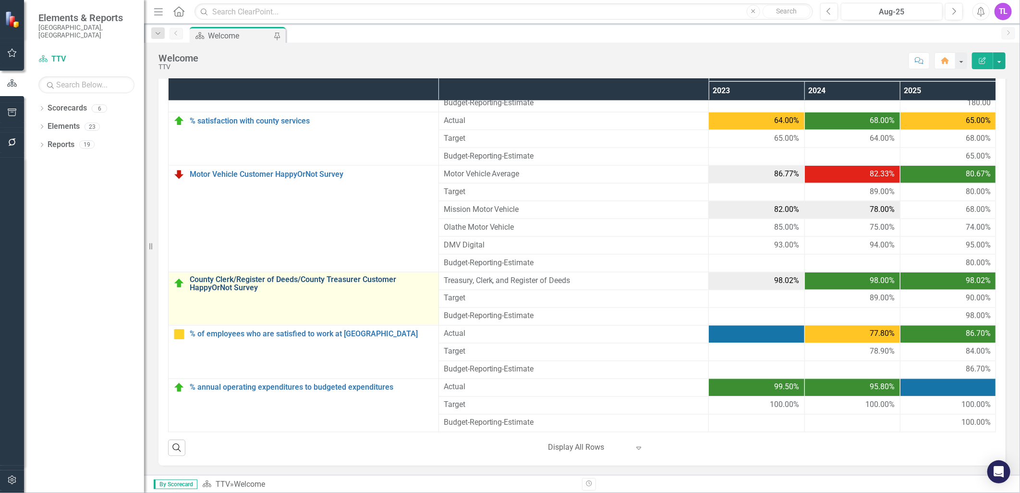
click at [249, 282] on link "County Clerk/Register of Deeds/County Treasurer Customer HappyOrNot Survey" at bounding box center [312, 283] width 244 height 17
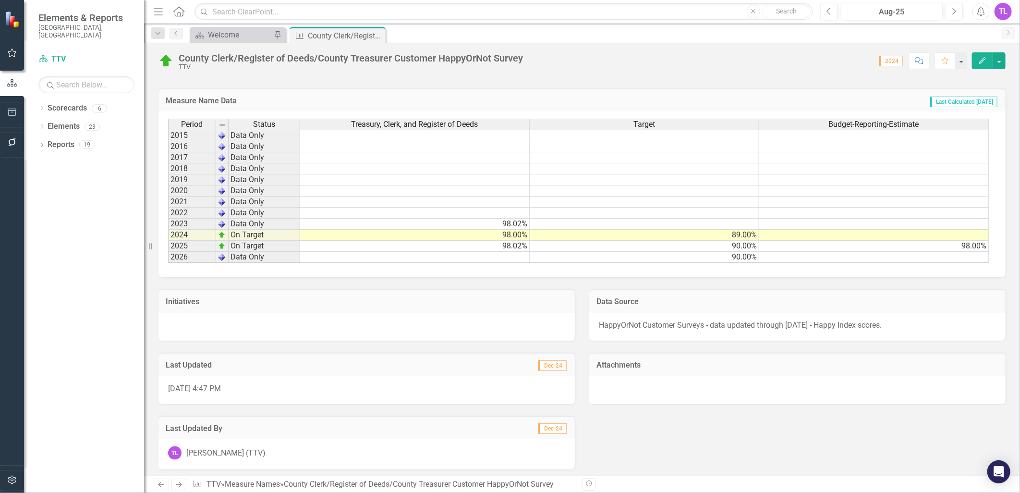
scroll to position [577, 0]
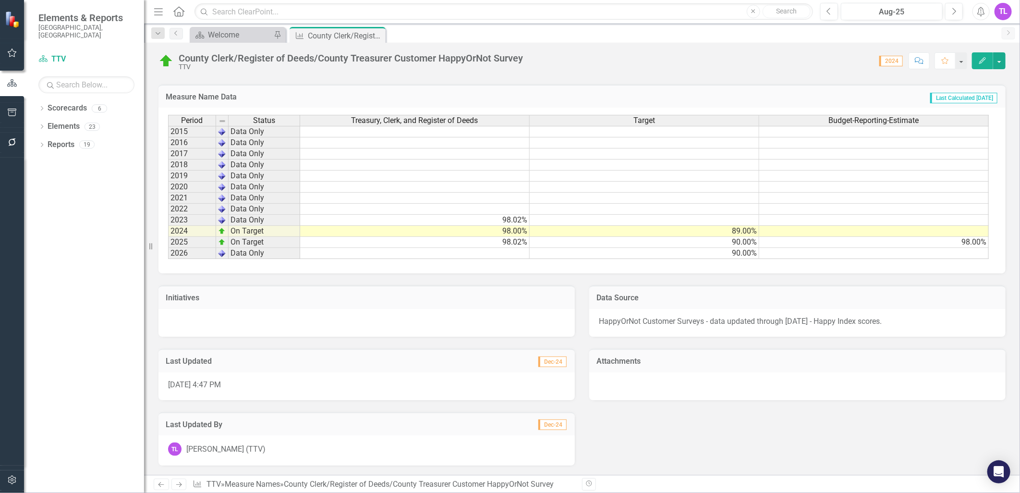
click at [799, 320] on span "HappyOrNot Customer Surveys - data updated through [DATE] - Happy Index scores." at bounding box center [740, 320] width 283 height 9
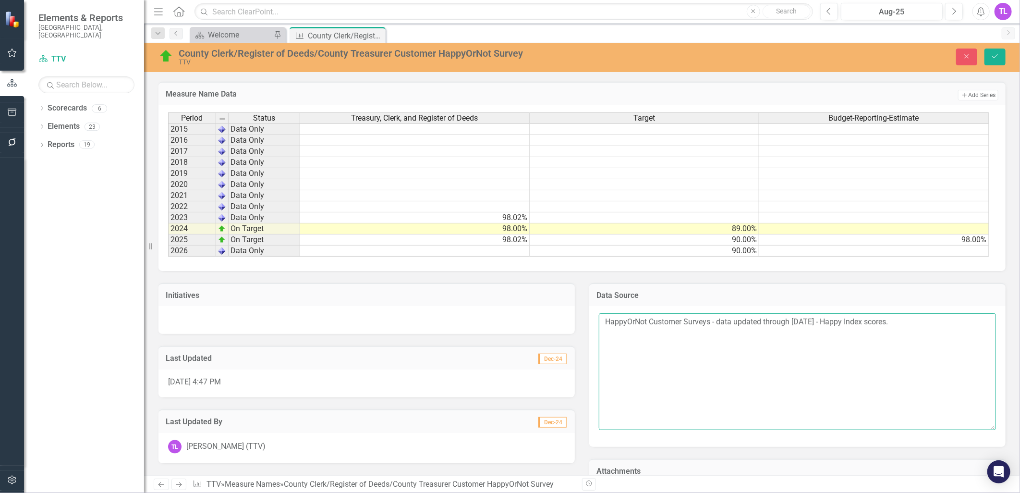
drag, startPoint x: 789, startPoint y: 327, endPoint x: 813, endPoint y: 325, distance: 24.1
click at [813, 325] on textarea "HappyOrNot Customer Surveys - data updated through [DATE] - Happy Index scores." at bounding box center [797, 371] width 397 height 116
type textarea "HappyOrNot Customer Surveys - data updated through [DATE] - Happy Index scores."
click at [500, 238] on td "98.02%" at bounding box center [415, 239] width 230 height 11
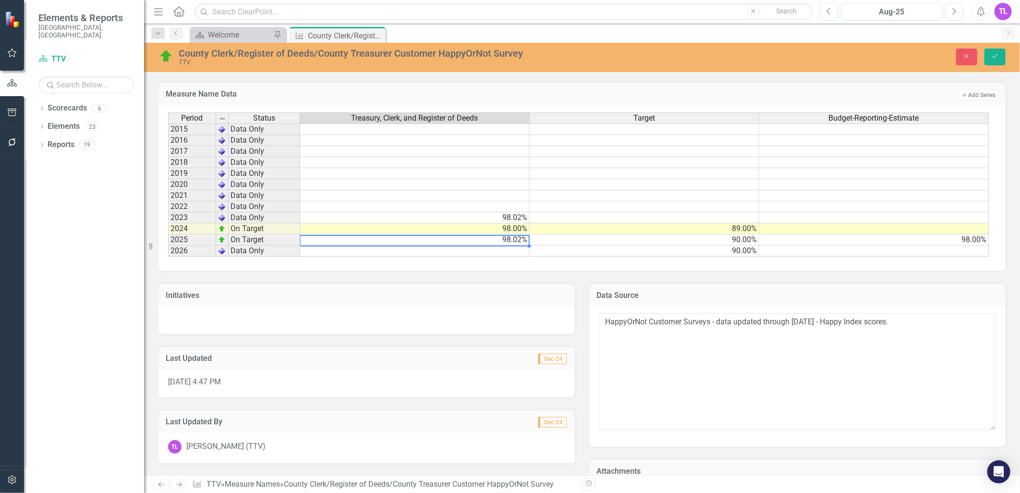
click at [500, 238] on td "98.02%" at bounding box center [415, 239] width 230 height 11
drag, startPoint x: 355, startPoint y: 236, endPoint x: 193, endPoint y: 236, distance: 162.3
click at [193, 236] on div "Period Status Treasury, Clerk, and Register of Deeds Target Budget-Reporting-Es…" at bounding box center [578, 184] width 821 height 145
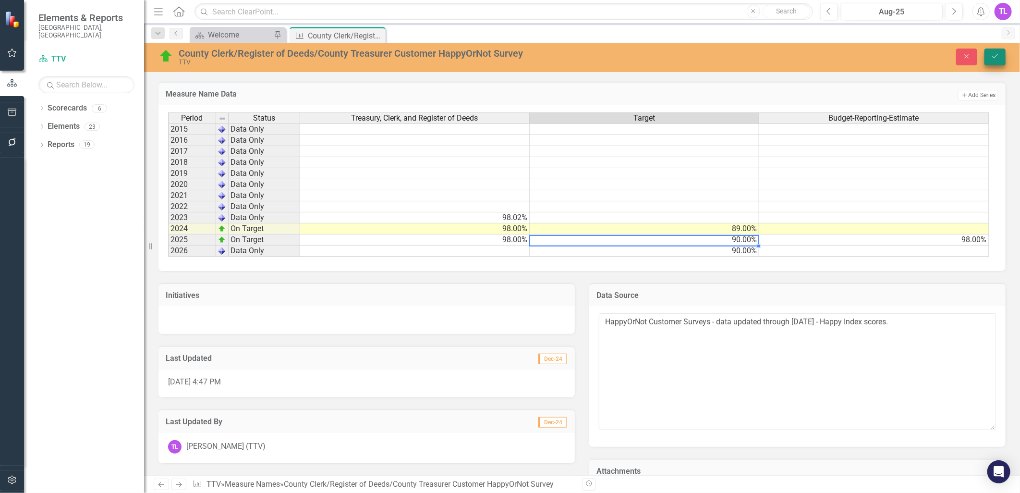
type textarea "90"
click at [994, 51] on button "Save" at bounding box center [995, 57] width 21 height 17
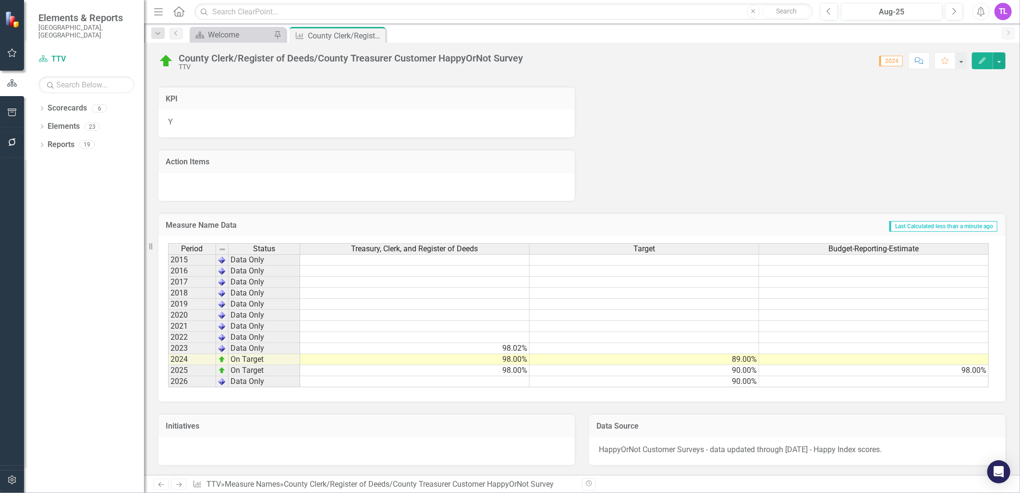
scroll to position [373, 0]
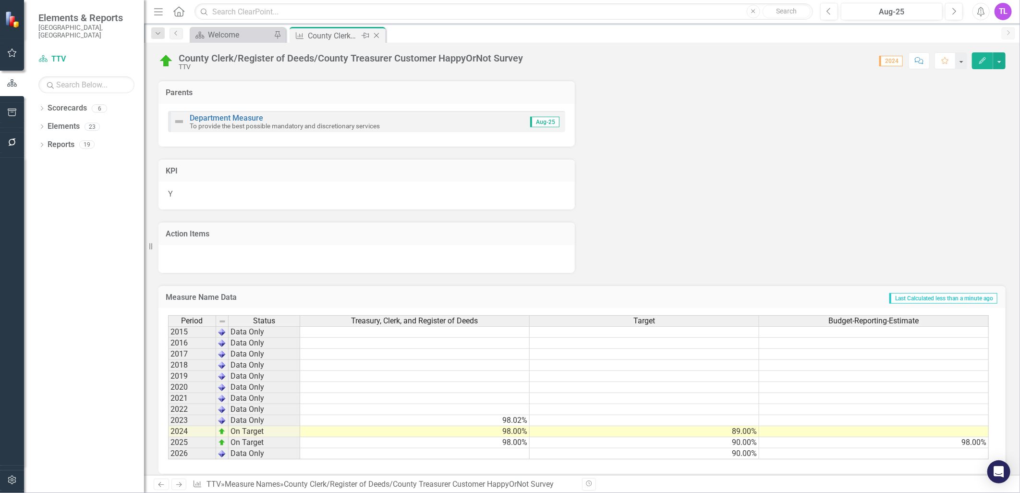
click at [377, 35] on icon at bounding box center [376, 35] width 5 height 5
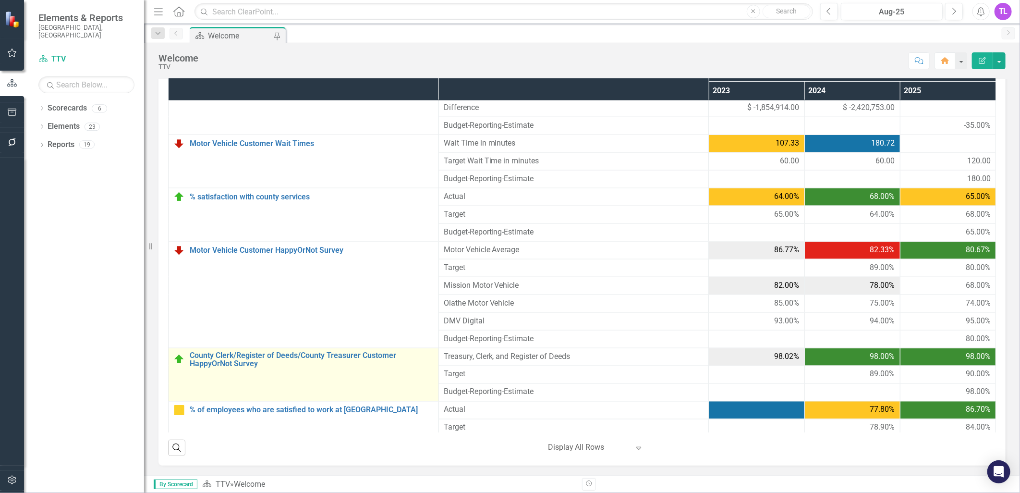
scroll to position [915, 0]
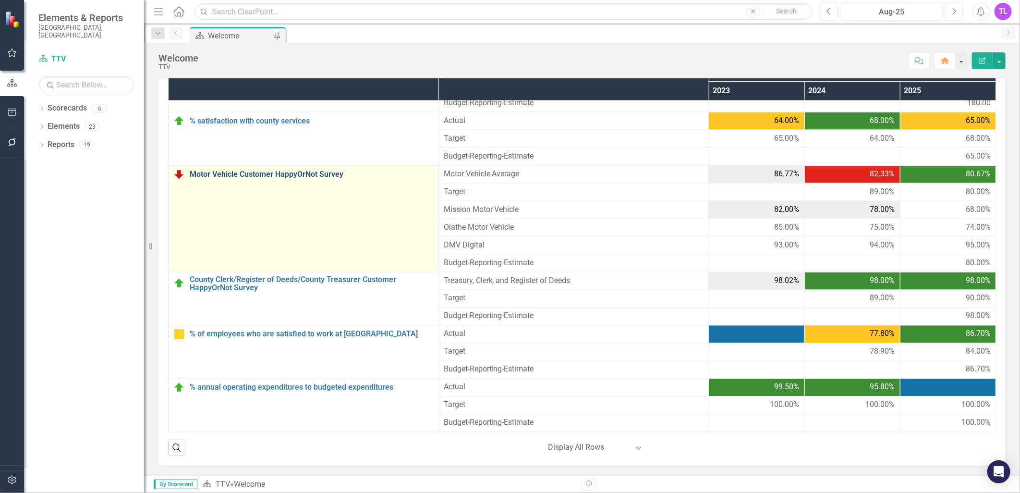
click at [260, 170] on link "Motor Vehicle Customer HappyOrNot Survey" at bounding box center [312, 174] width 244 height 9
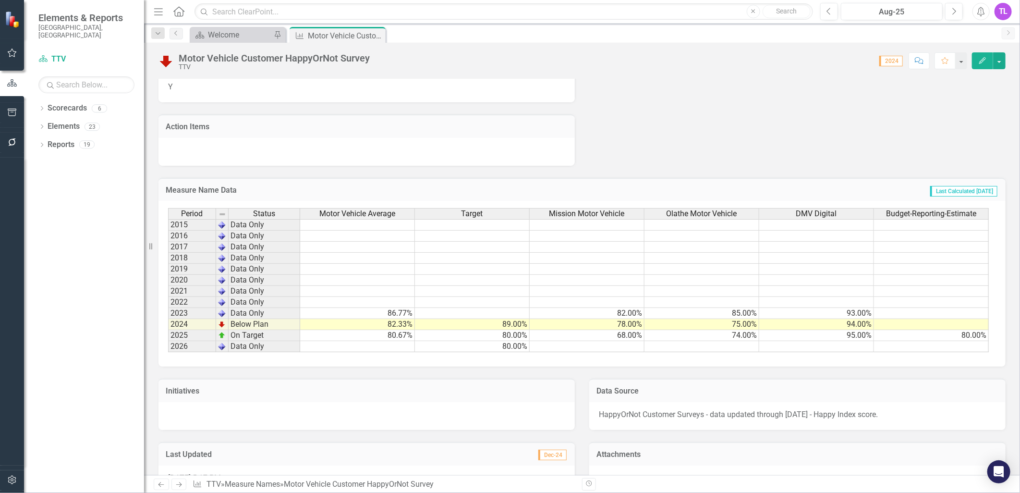
scroll to position [534, 0]
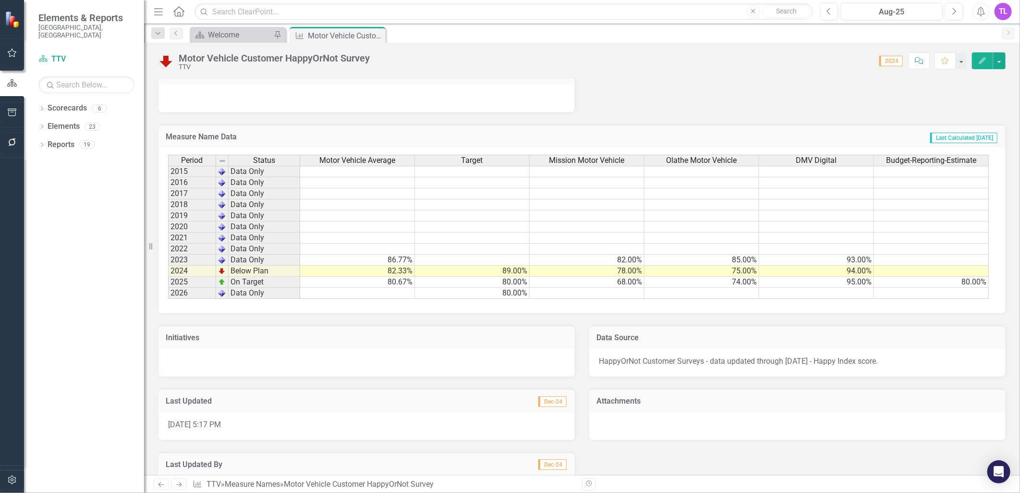
click at [616, 281] on td "68.00%" at bounding box center [587, 282] width 115 height 11
click at [618, 280] on td "68.00%" at bounding box center [587, 282] width 115 height 11
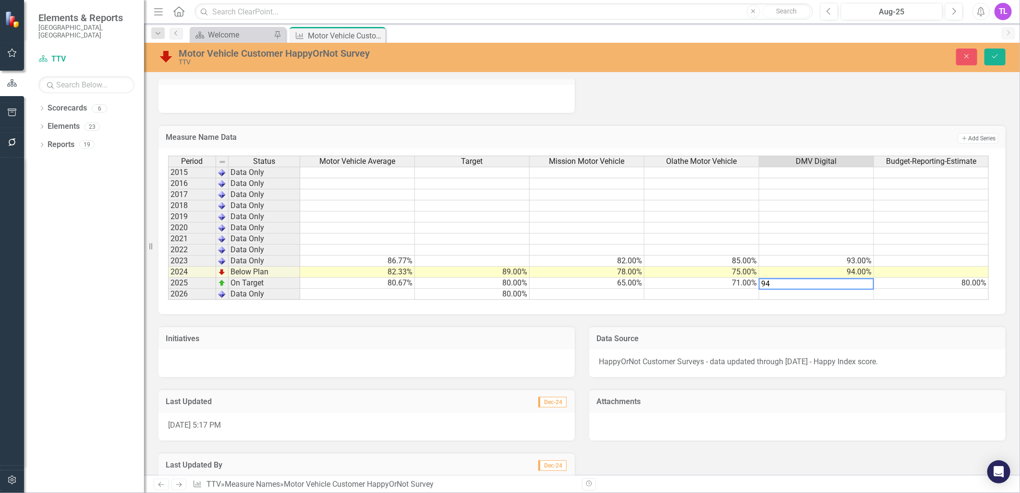
scroll to position [0, 0]
click at [399, 284] on td "80.67%" at bounding box center [357, 283] width 115 height 11
drag, startPoint x: 341, startPoint y: 281, endPoint x: 185, endPoint y: 275, distance: 155.8
click at [185, 275] on div "Period Status Motor Vehicle Average Target Mission Motor Vehicle Olathe Motor V…" at bounding box center [578, 228] width 821 height 145
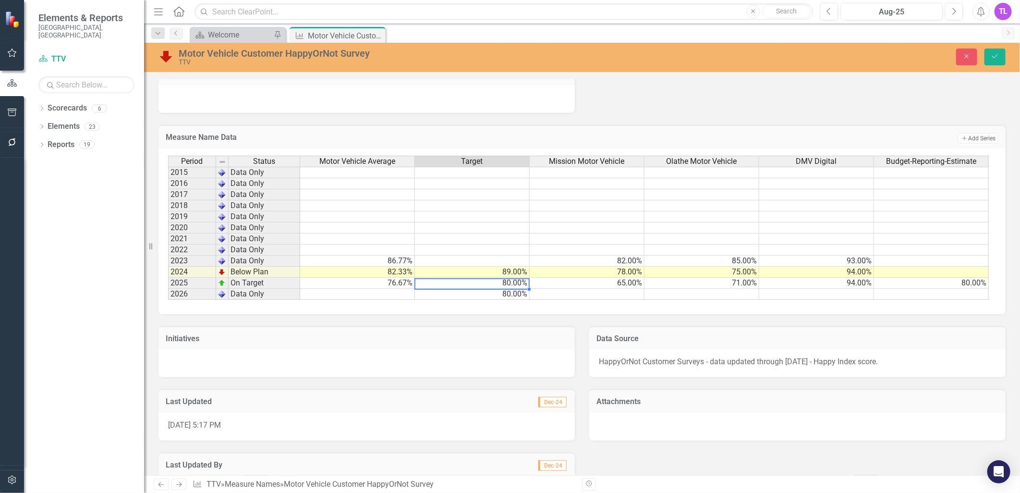
type textarea "80"
click at [996, 55] on icon "Save" at bounding box center [995, 56] width 9 height 7
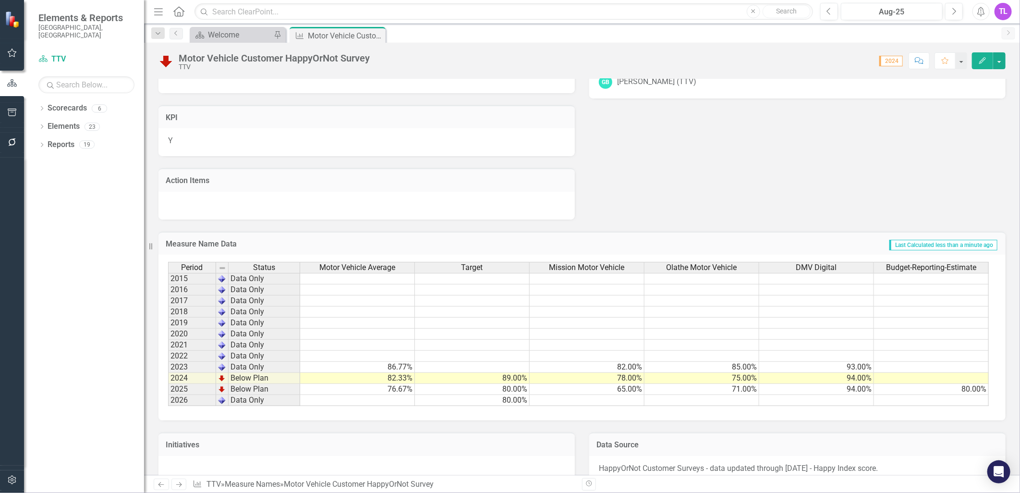
scroll to position [577, 0]
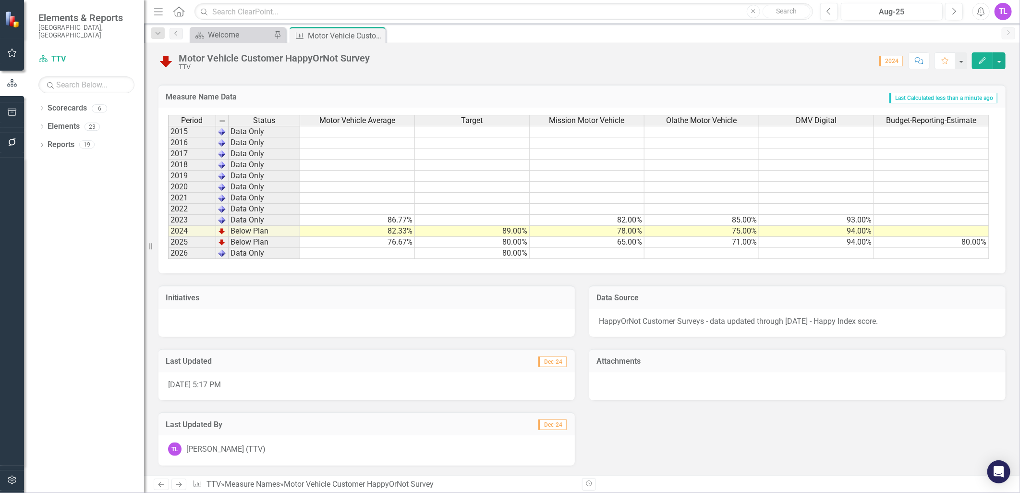
click at [802, 324] on span "HappyOrNot Customer Surveys - data updated through [DATE] - Happy Index score." at bounding box center [738, 320] width 279 height 9
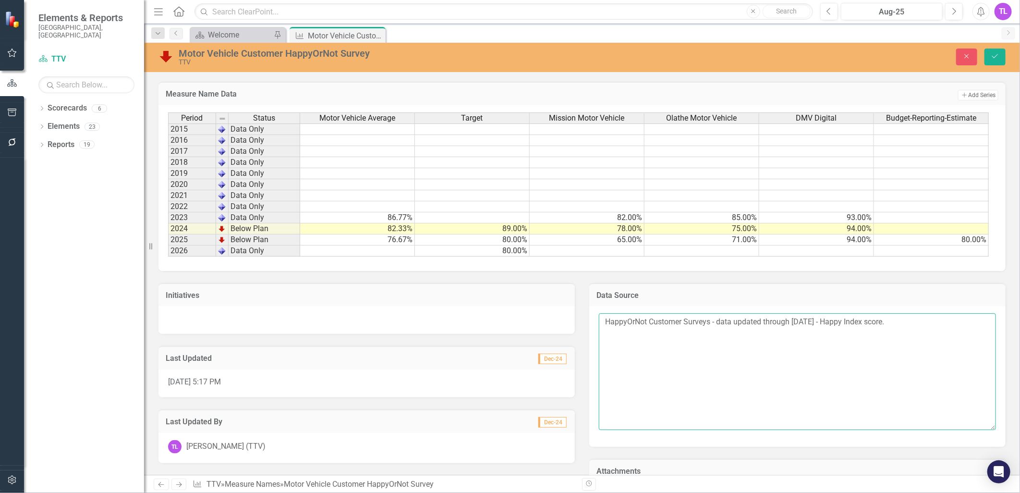
drag, startPoint x: 791, startPoint y: 327, endPoint x: 803, endPoint y: 327, distance: 11.5
click at [803, 327] on textarea "HappyOrNot Customer Surveys - data updated through [DATE] - Happy Index score." at bounding box center [797, 371] width 397 height 116
type textarea "HappyOrNot Customer Surveys - data updated through [DATE] - Happy Index score."
click at [1000, 57] on button "Save" at bounding box center [995, 57] width 21 height 17
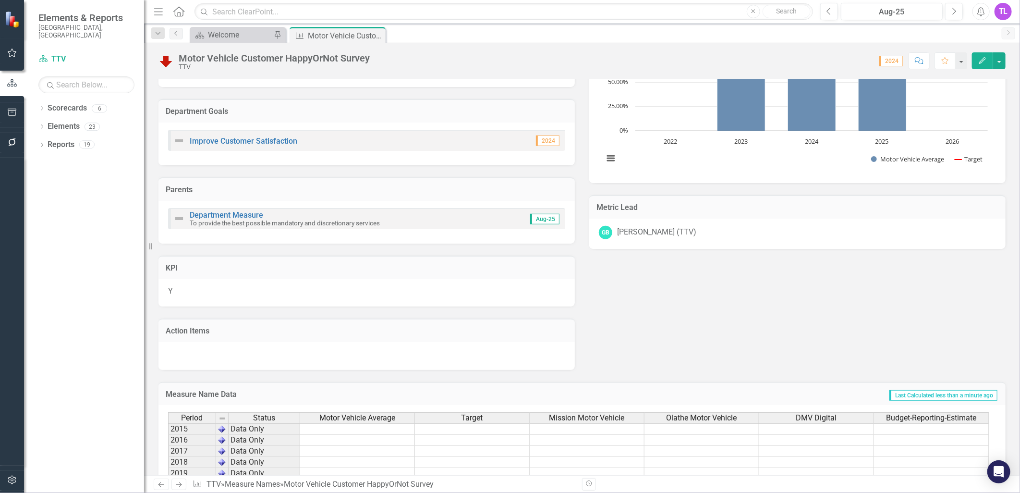
scroll to position [0, 0]
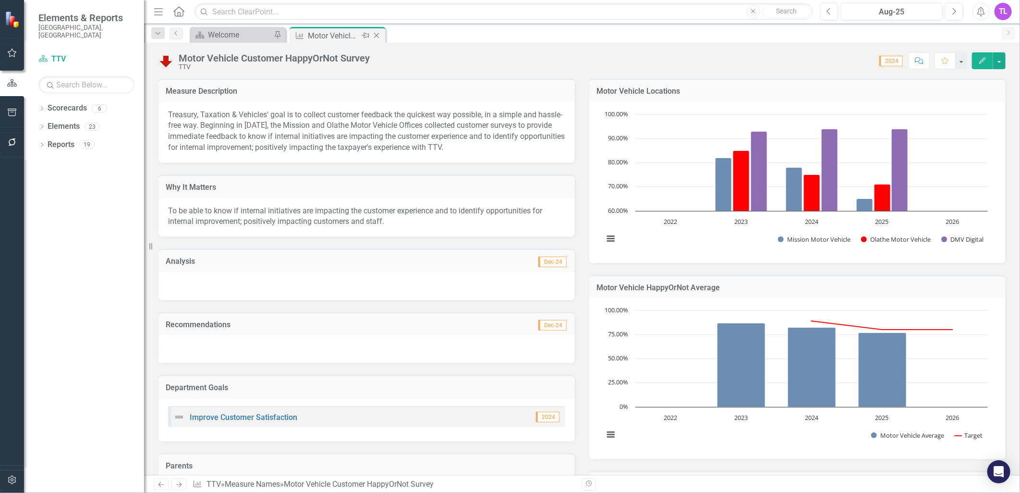
click at [378, 36] on icon "Close" at bounding box center [377, 36] width 10 height 8
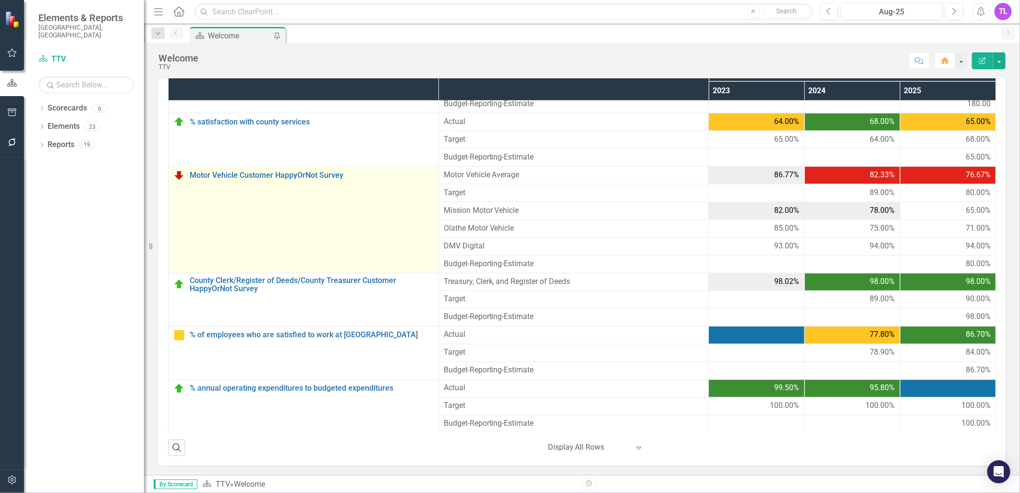
scroll to position [915, 0]
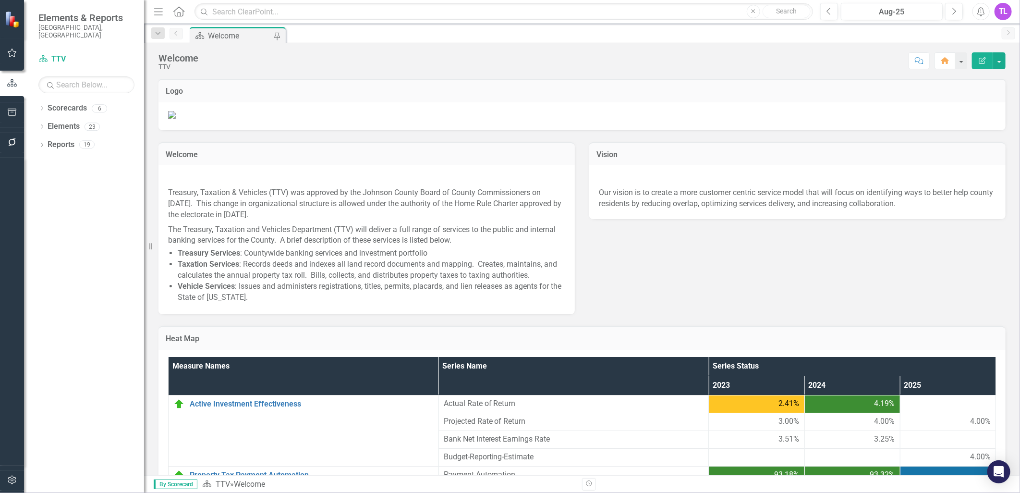
scroll to position [915, 0]
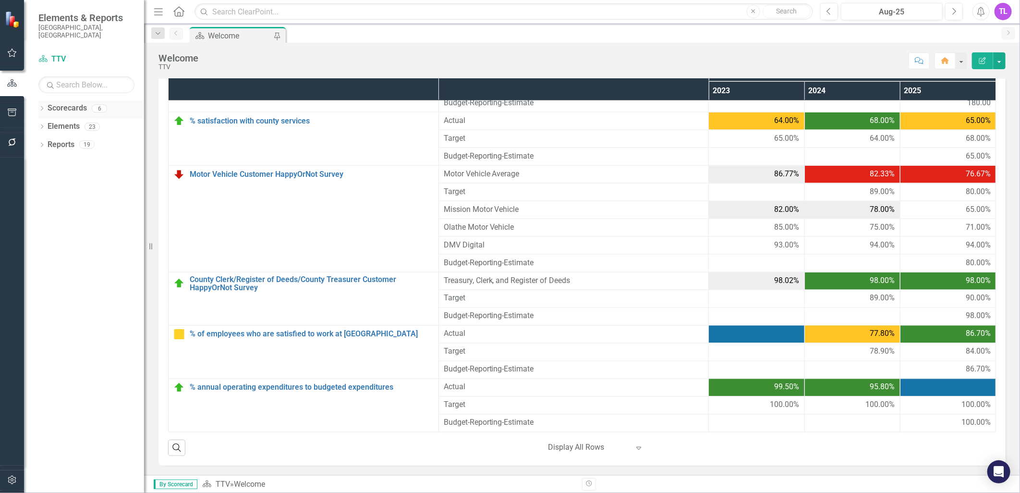
click at [43, 107] on icon "Dropdown" at bounding box center [41, 109] width 7 height 5
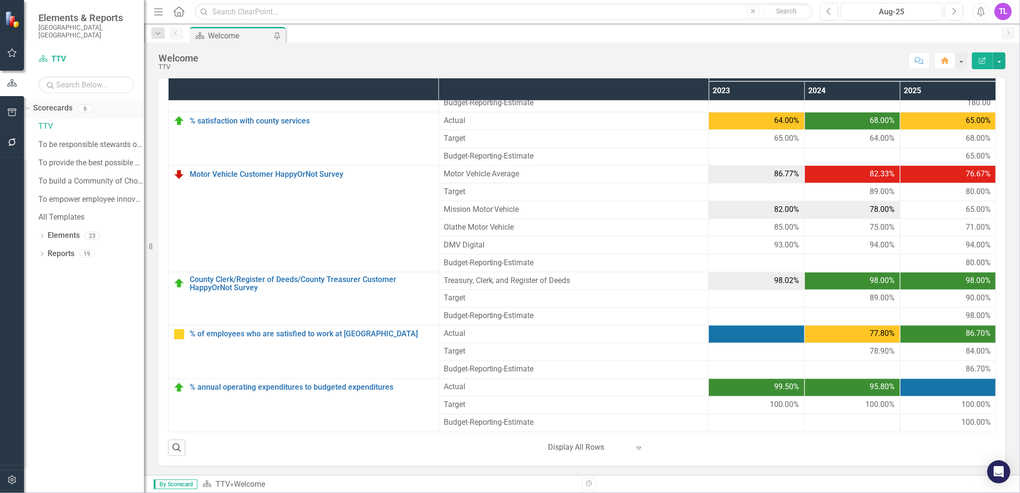
click at [29, 107] on icon at bounding box center [27, 108] width 4 height 2
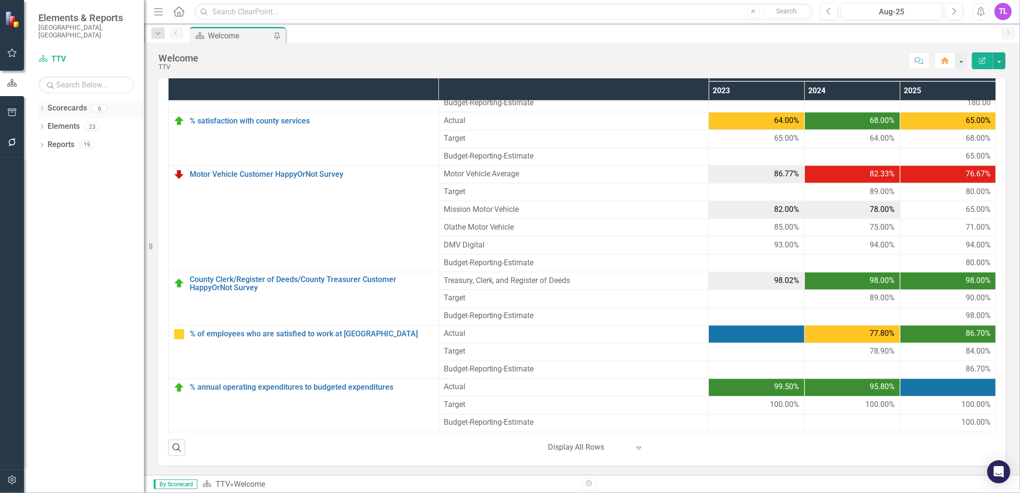
click at [42, 107] on icon "Dropdown" at bounding box center [41, 109] width 7 height 5
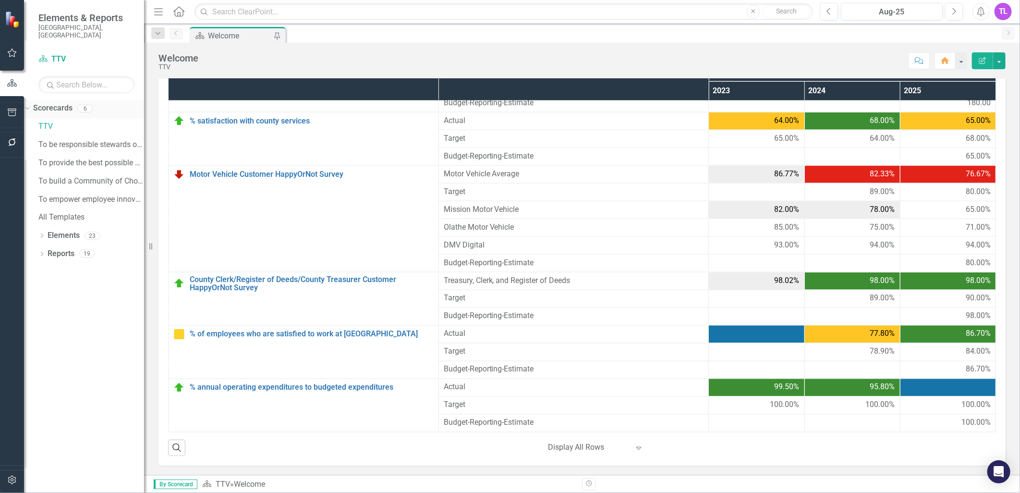
click at [29, 105] on icon "Dropdown" at bounding box center [26, 108] width 5 height 7
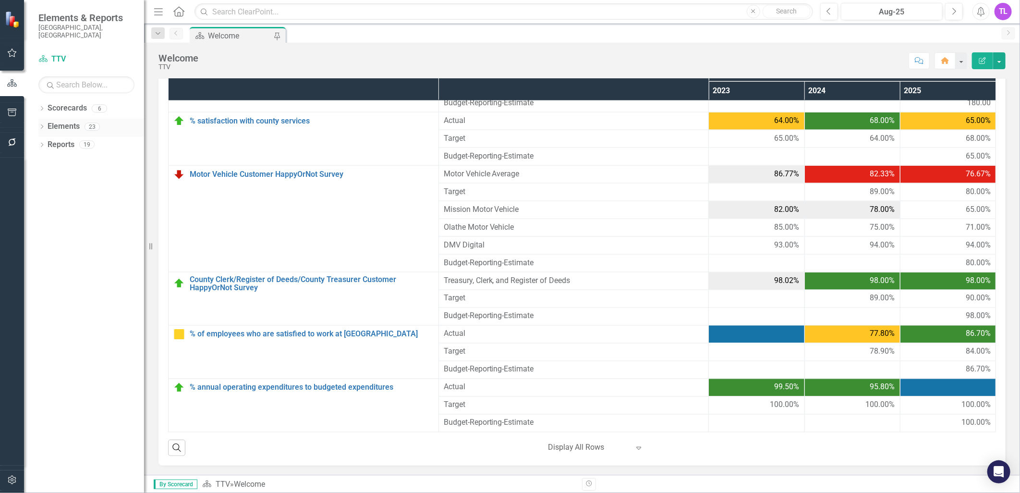
click at [42, 125] on icon "Dropdown" at bounding box center [41, 127] width 7 height 5
click at [30, 123] on div "Dropdown" at bounding box center [26, 126] width 8 height 7
click at [42, 143] on icon "Dropdown" at bounding box center [41, 145] width 7 height 5
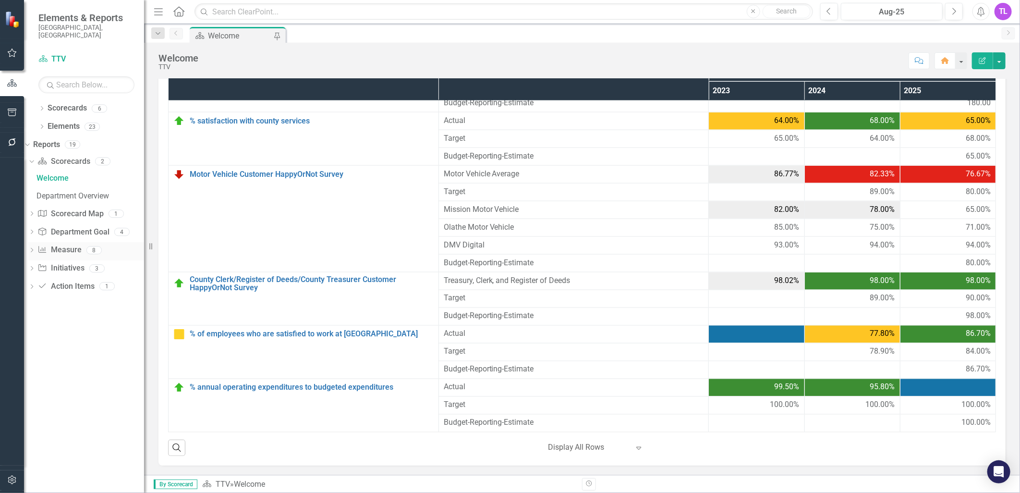
click at [35, 248] on icon "Dropdown" at bounding box center [31, 250] width 7 height 5
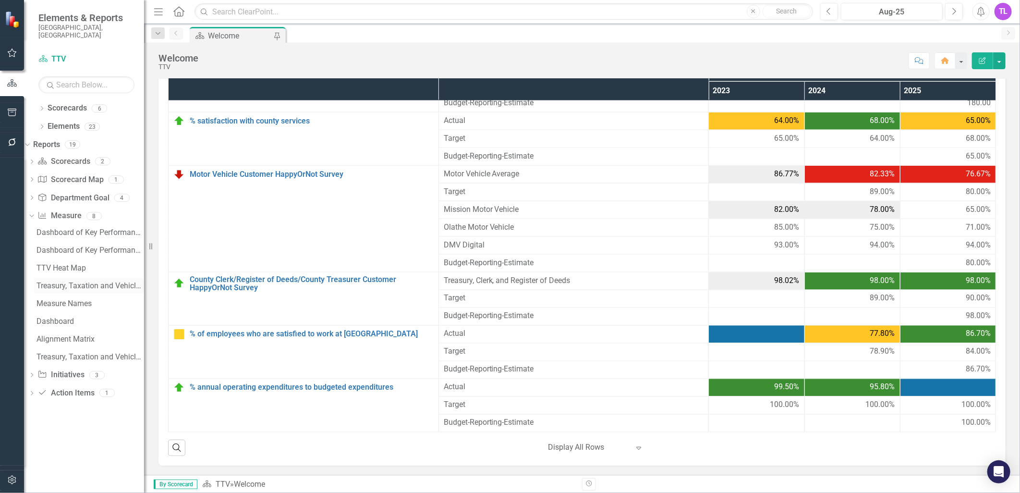
click at [97, 281] on div "Treasury, Taxation and Vehicles Key Performance Indicators" at bounding box center [91, 285] width 108 height 9
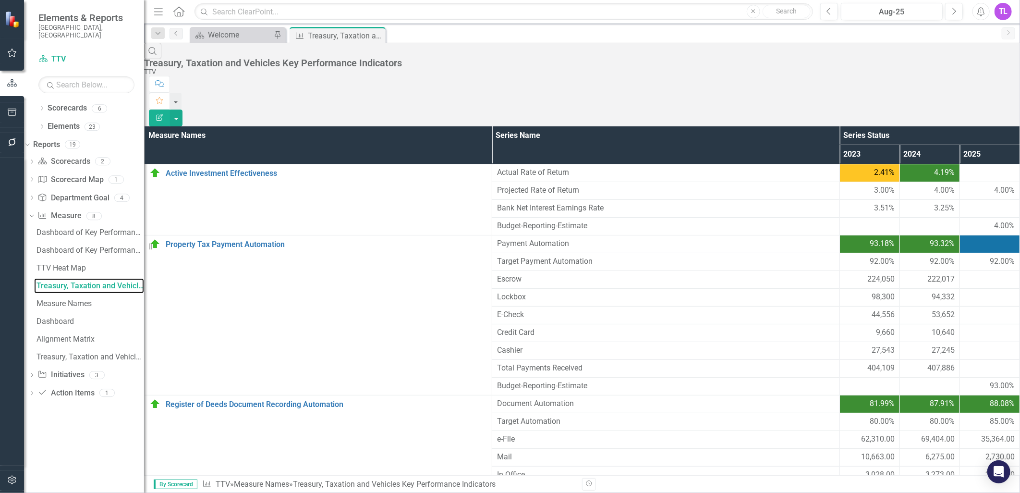
scroll to position [917, 0]
click at [93, 246] on div "Dashboard of Key Performance Indicators Annual for Budget 2026" at bounding box center [91, 250] width 108 height 9
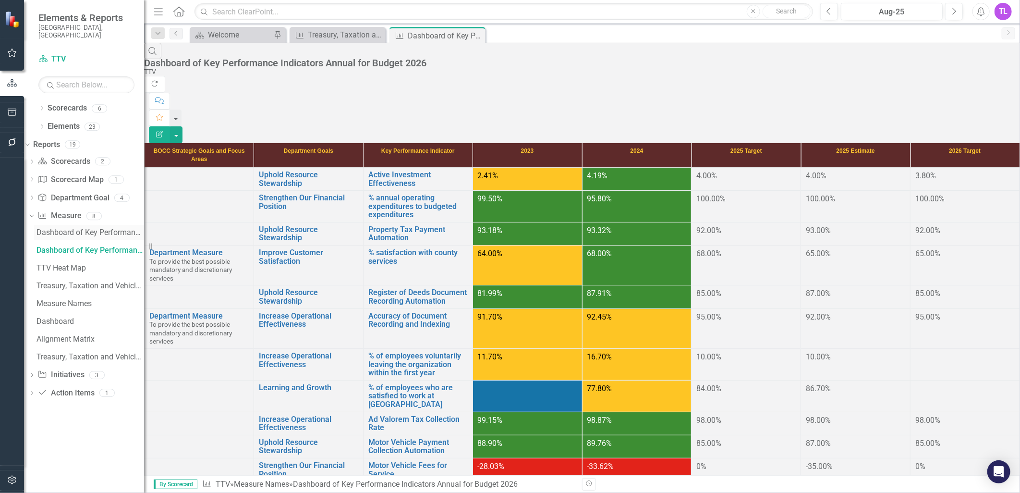
click at [87, 228] on div "Dashboard of Key Performance Indicators Annual for Budget" at bounding box center [91, 232] width 108 height 9
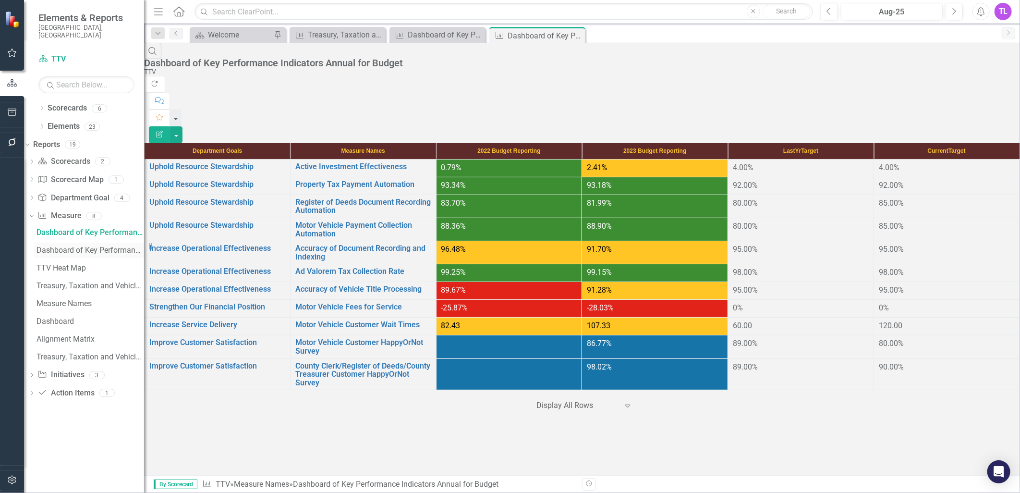
click at [87, 246] on div "Dashboard of Key Performance Indicators Annual for Budget 2026" at bounding box center [91, 250] width 108 height 9
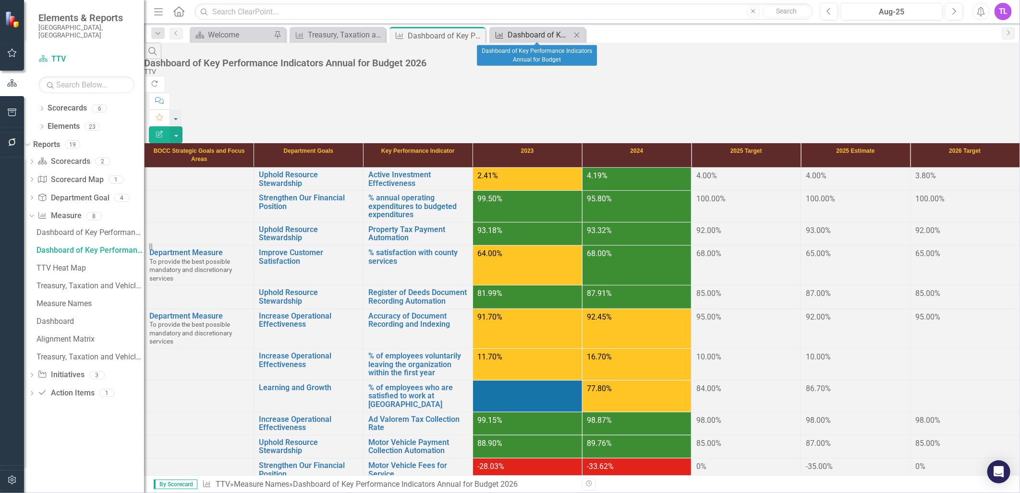
click at [543, 38] on div "Dashboard of Key Performance Indicators Annual for Budget" at bounding box center [539, 35] width 63 height 12
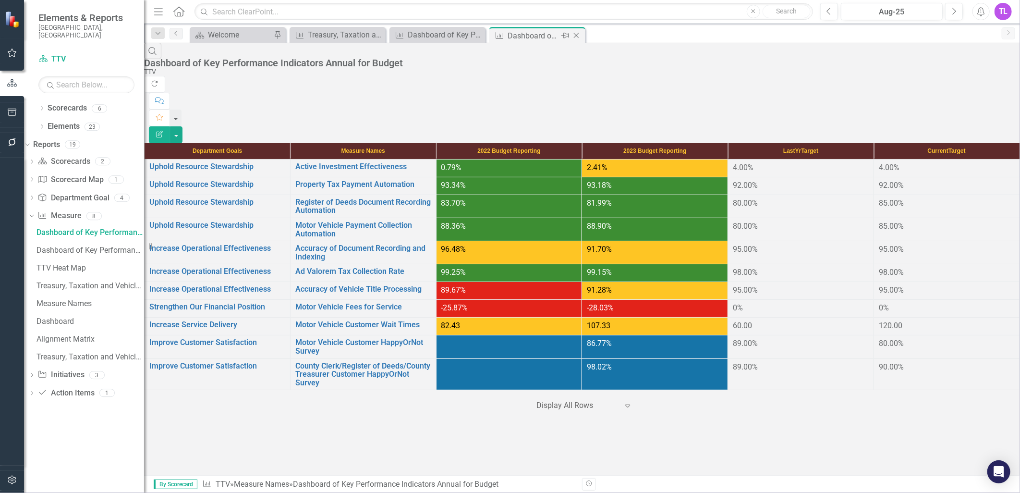
click at [579, 33] on icon "Close" at bounding box center [577, 36] width 10 height 8
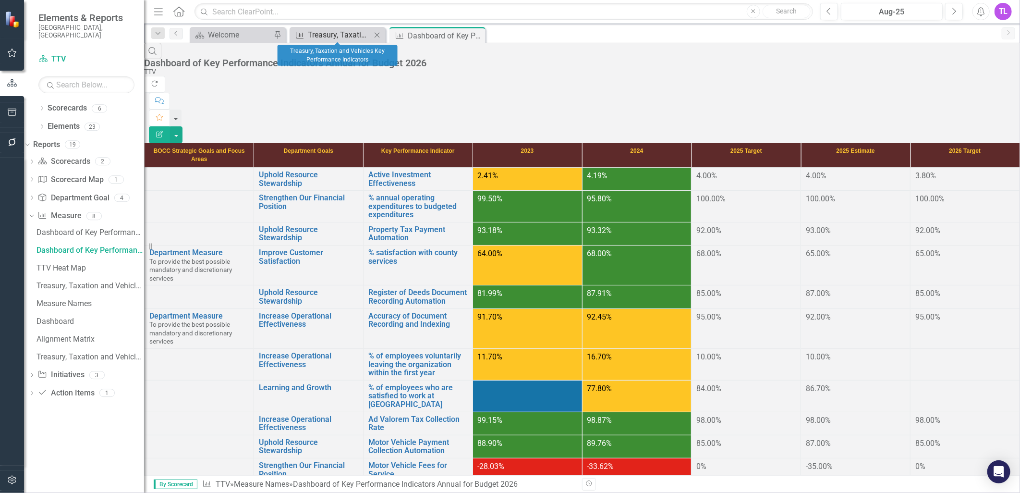
click at [339, 37] on div "Treasury, Taxation and Vehicles Key Performance Indicators" at bounding box center [339, 35] width 63 height 12
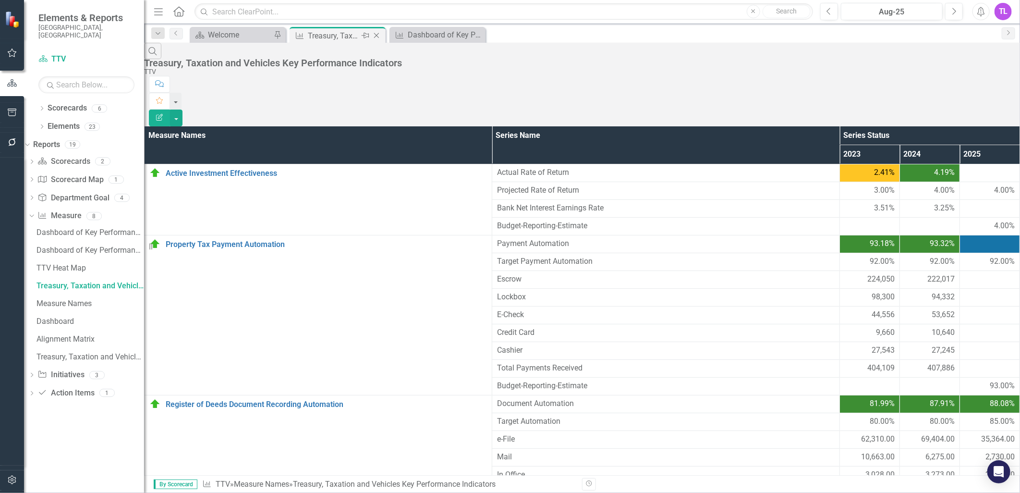
click at [377, 34] on icon "Close" at bounding box center [377, 36] width 10 height 8
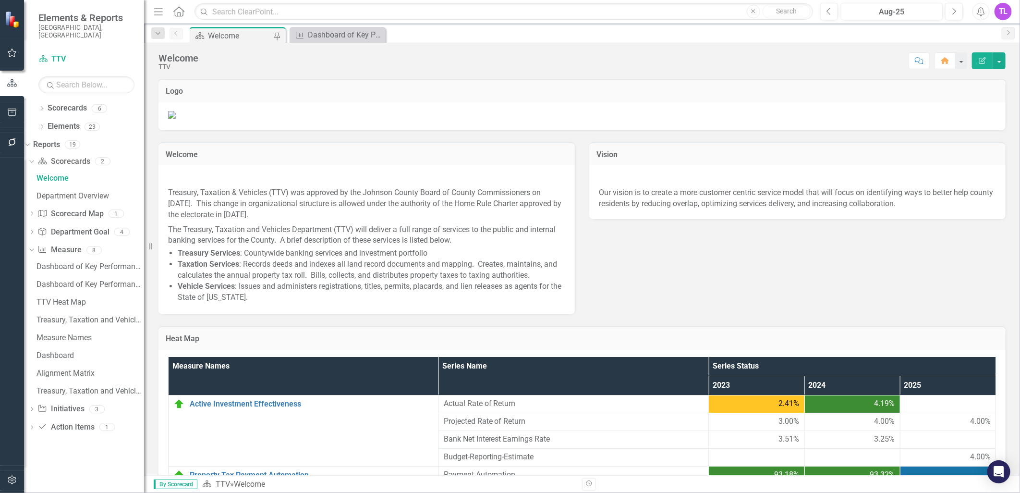
click at [228, 32] on div "Welcome" at bounding box center [239, 36] width 63 height 12
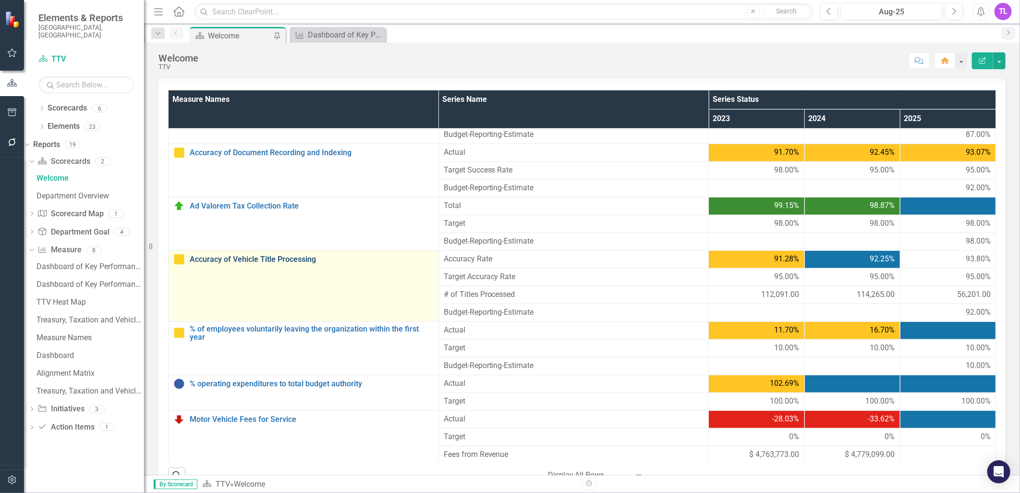
scroll to position [480, 0]
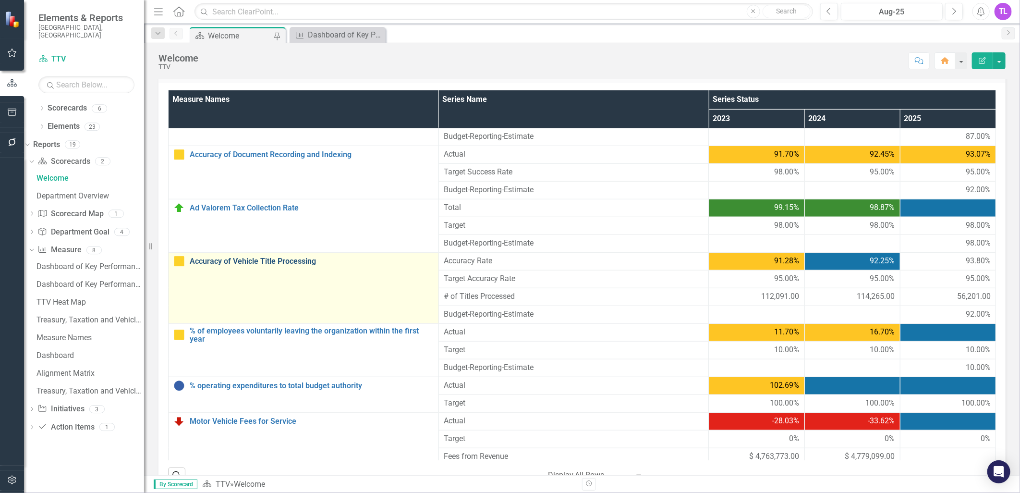
click at [266, 266] on link "Accuracy of Vehicle Title Processing" at bounding box center [312, 261] width 244 height 9
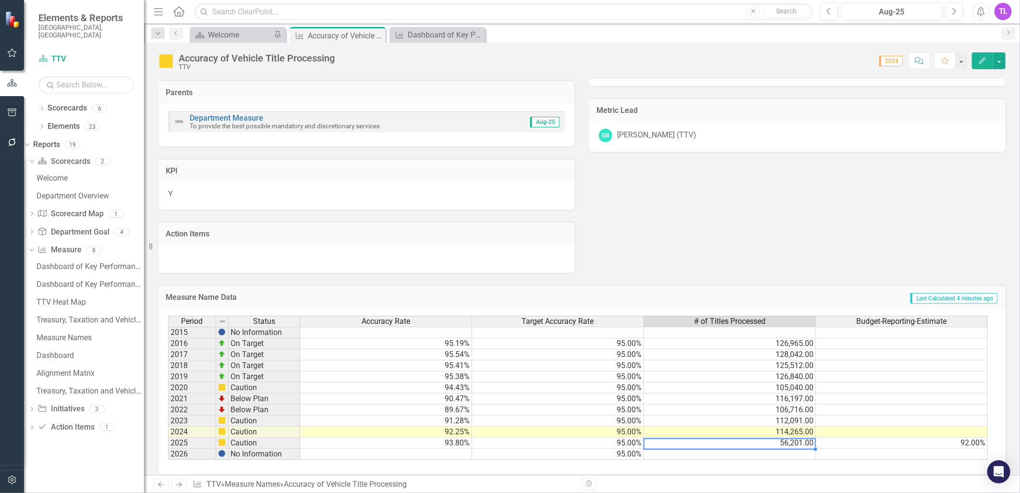
click at [753, 443] on td "56,201.00" at bounding box center [730, 443] width 172 height 11
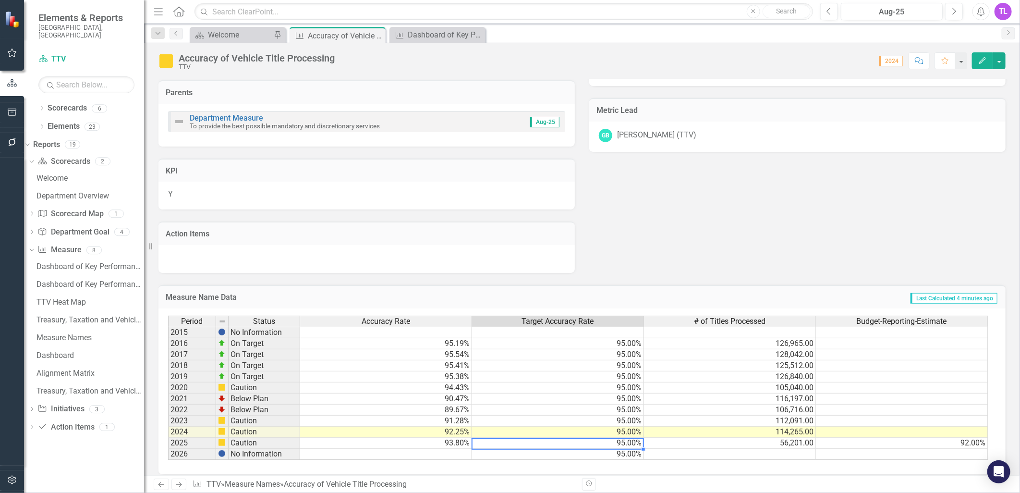
click at [506, 442] on td "95.00%" at bounding box center [558, 443] width 172 height 11
click at [438, 439] on td "93.80%" at bounding box center [386, 443] width 172 height 11
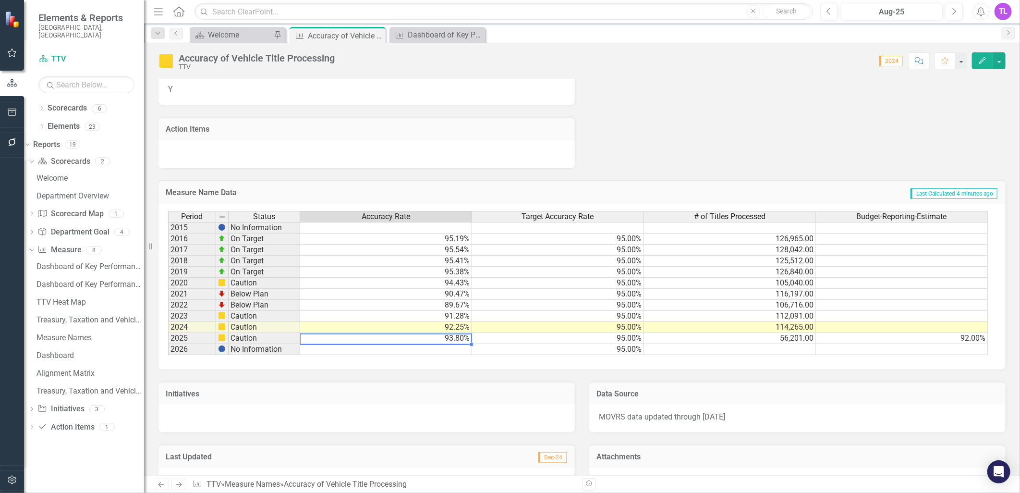
scroll to position [417, 0]
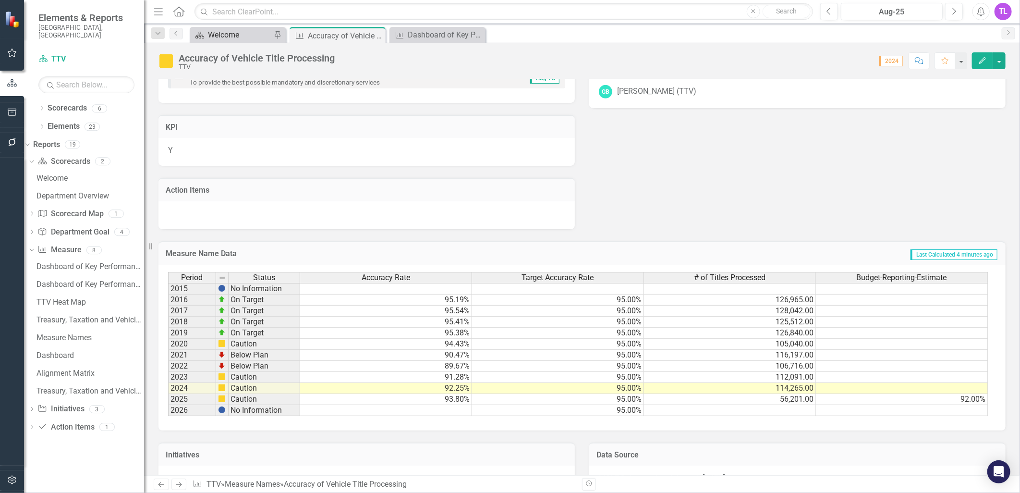
click at [224, 30] on div "Welcome" at bounding box center [239, 35] width 63 height 12
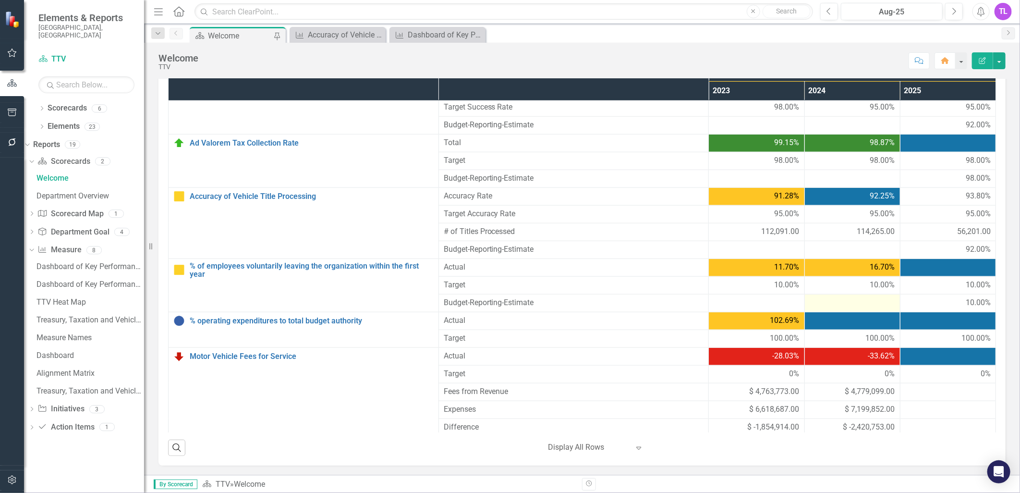
scroll to position [534, 0]
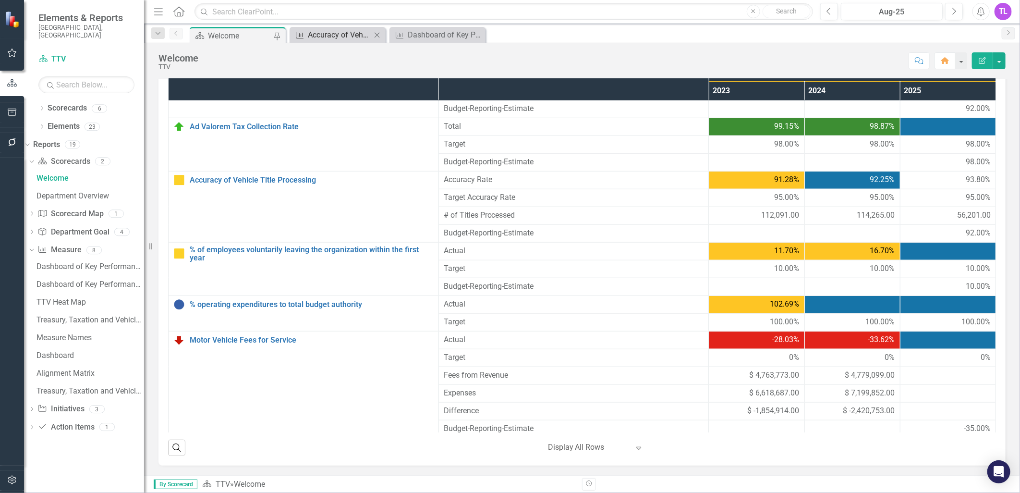
click at [336, 33] on div "Accuracy of Vehicle Title Processing" at bounding box center [339, 35] width 63 height 12
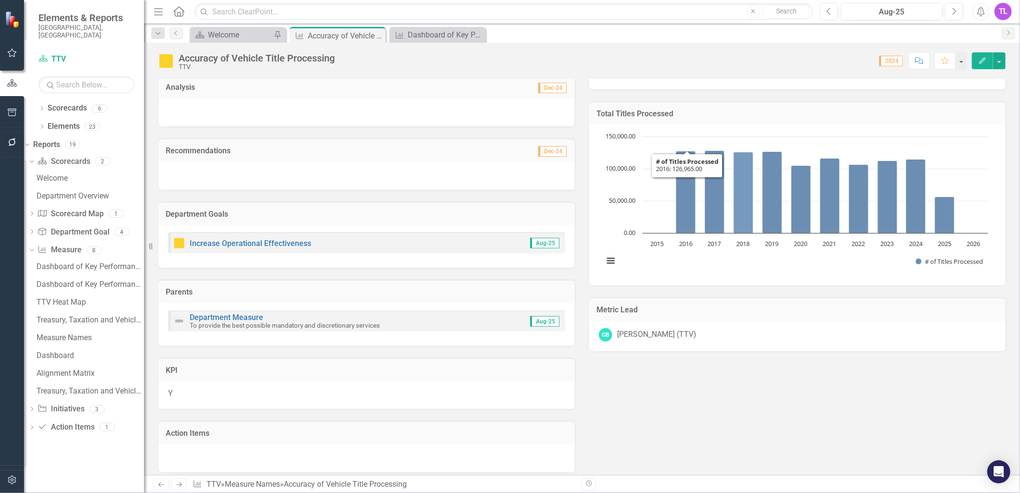
scroll to position [426, 0]
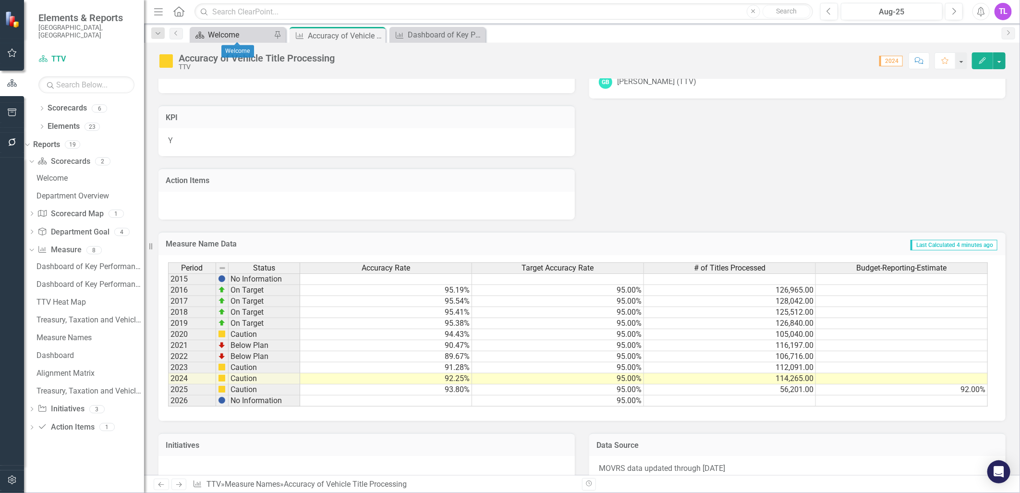
click at [232, 31] on div "Welcome" at bounding box center [239, 35] width 63 height 12
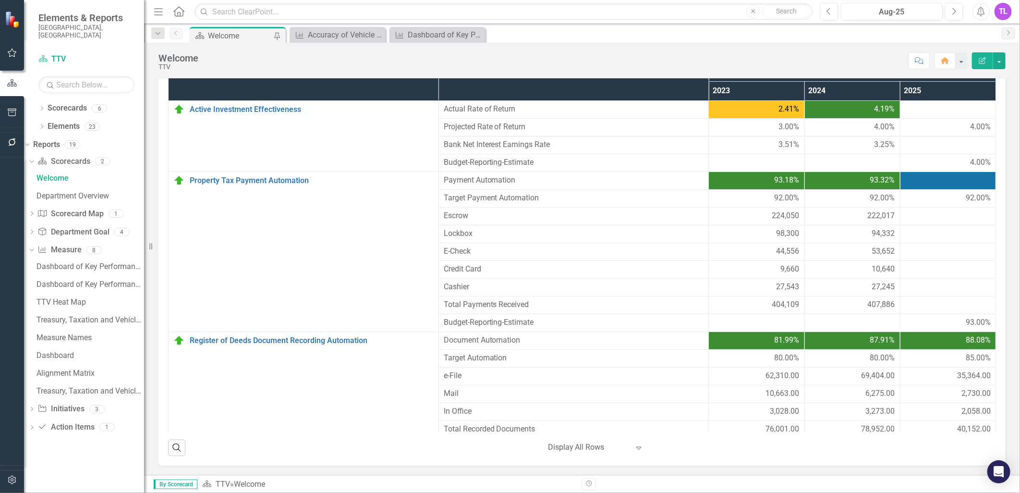
scroll to position [287, 0]
